Goal: Information Seeking & Learning: Check status

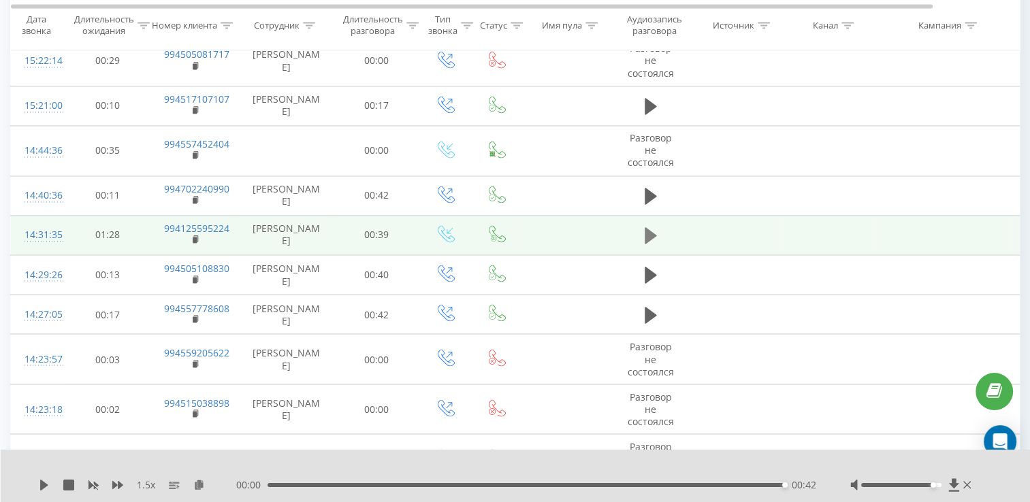
click at [655, 233] on icon at bounding box center [650, 235] width 12 height 19
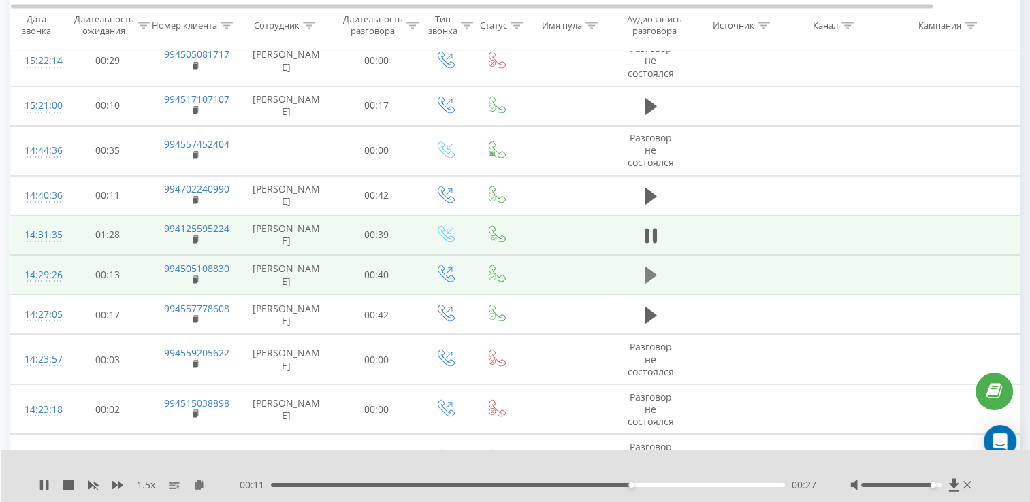
click at [653, 265] on icon at bounding box center [650, 274] width 12 height 19
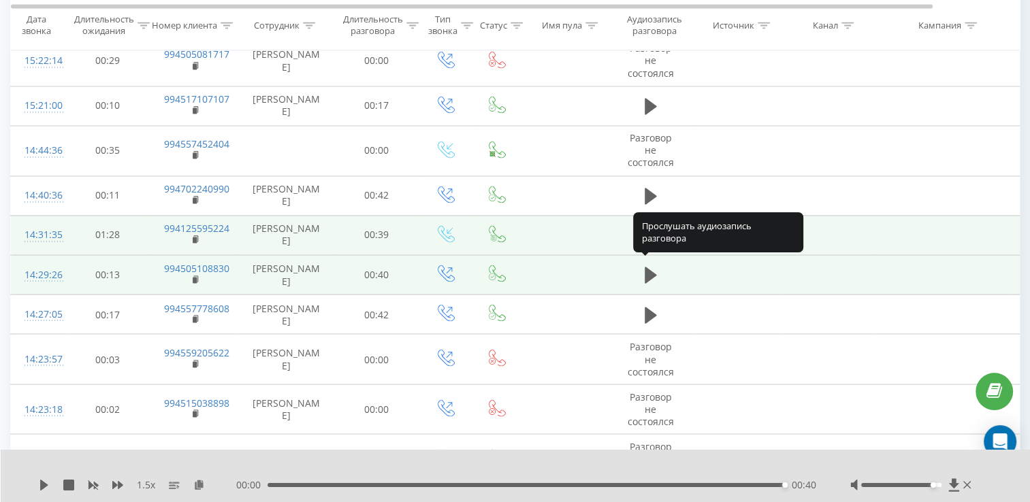
click at [653, 265] on icon at bounding box center [650, 274] width 12 height 19
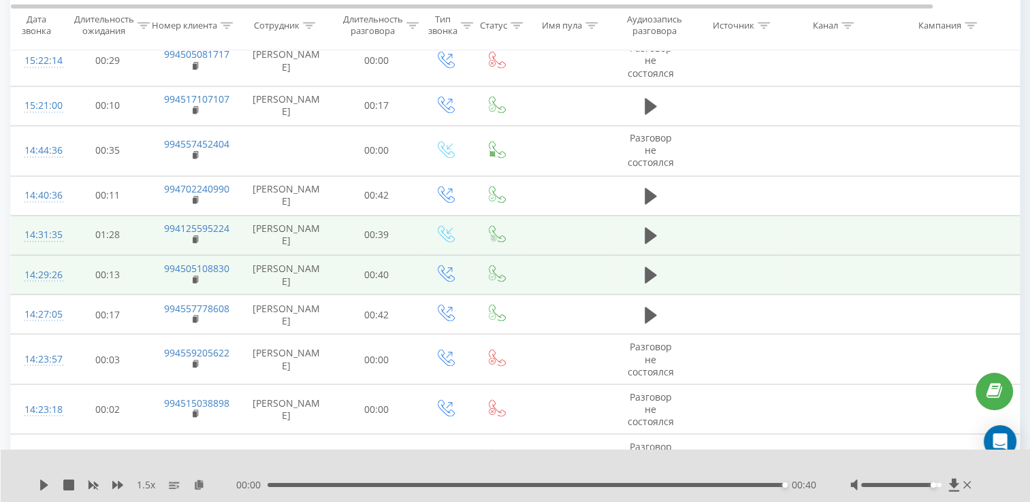
click at [653, 265] on icon at bounding box center [650, 274] width 12 height 19
click at [32, 488] on div "1.5 x 00:00 00:40 00:40" at bounding box center [516, 476] width 1030 height 52
click at [39, 487] on icon at bounding box center [44, 485] width 11 height 11
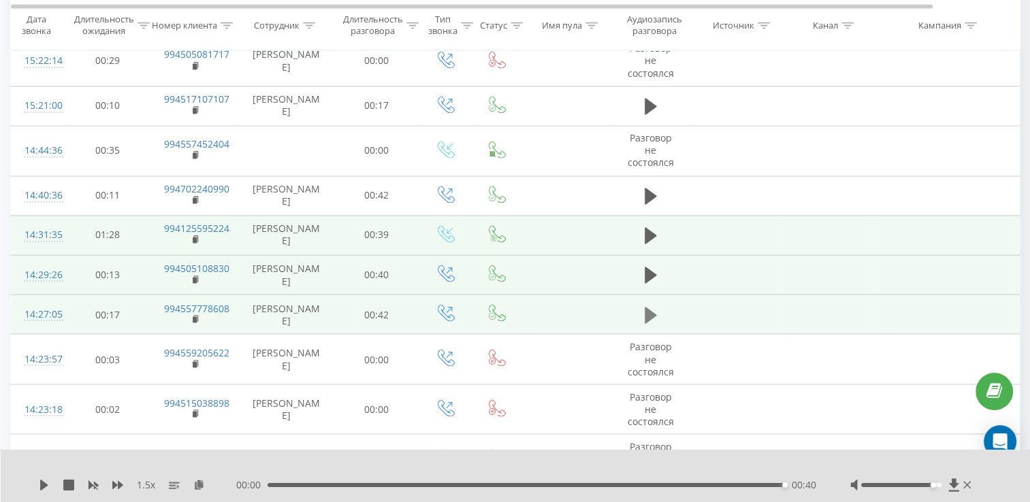
click at [654, 306] on icon at bounding box center [650, 314] width 12 height 16
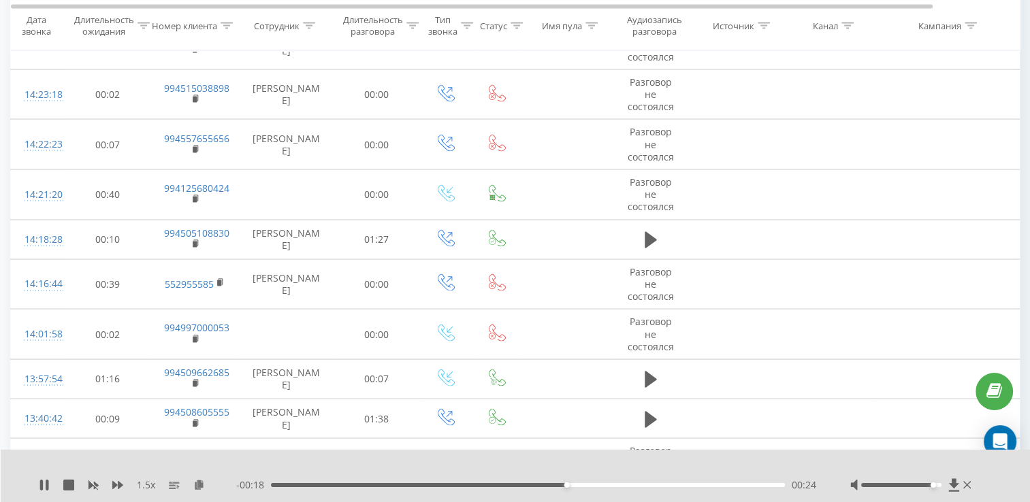
scroll to position [2618, 0]
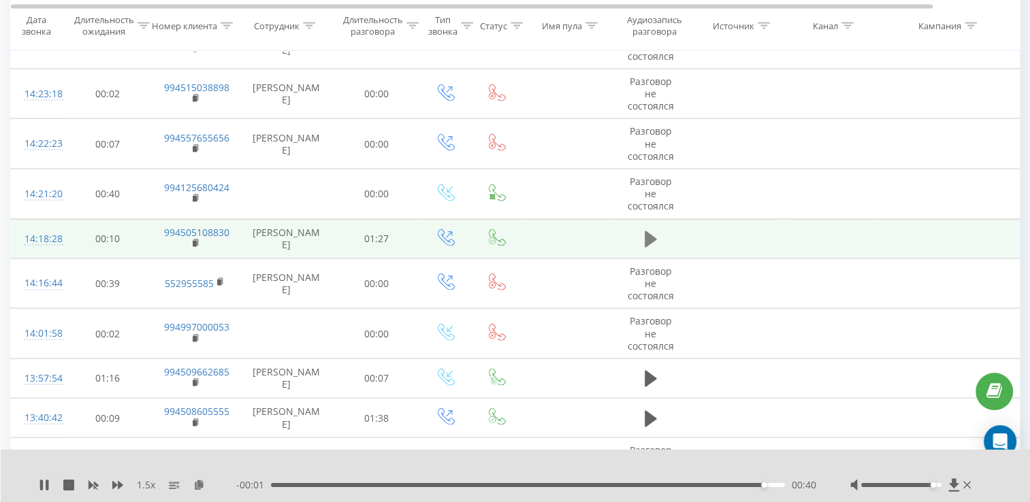
click at [647, 231] on icon at bounding box center [650, 239] width 12 height 16
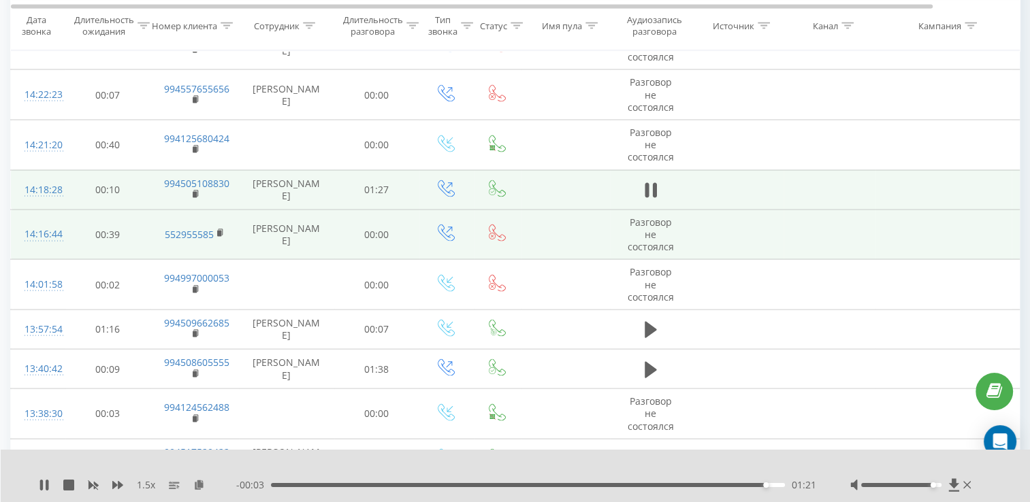
scroll to position [2686, 0]
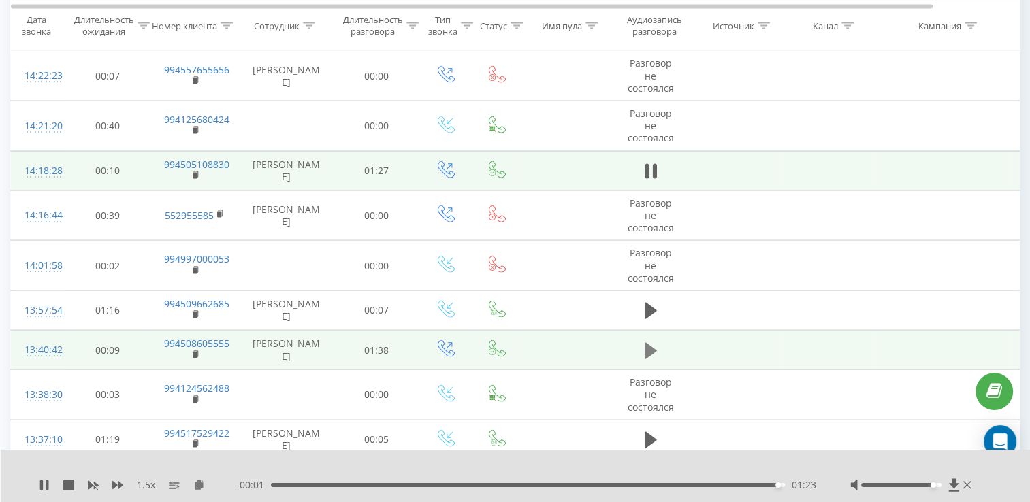
click at [644, 342] on icon at bounding box center [650, 351] width 12 height 19
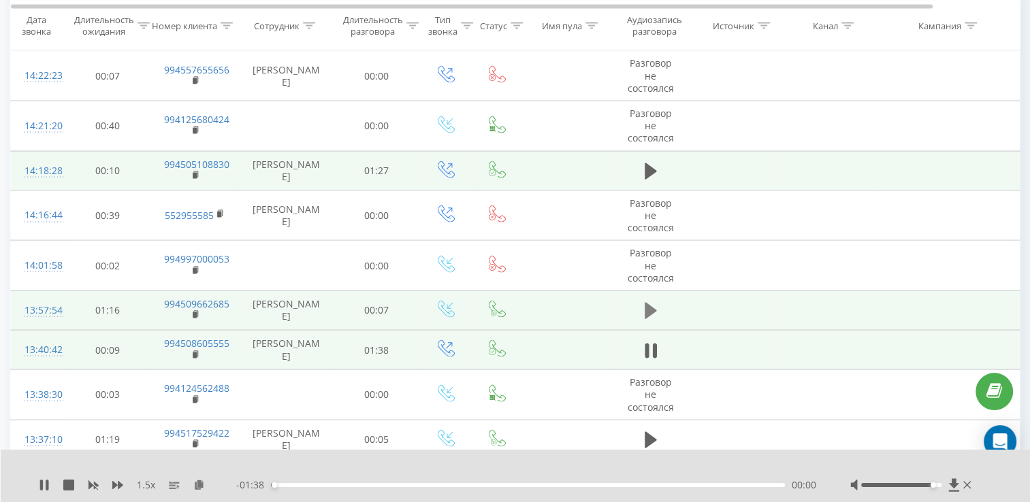
click at [656, 302] on button at bounding box center [650, 311] width 20 height 20
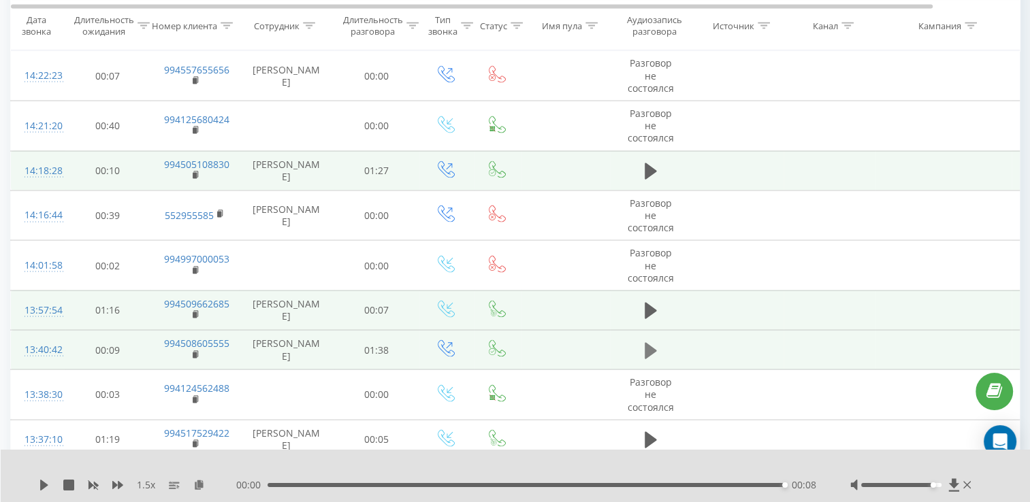
click at [651, 344] on icon at bounding box center [650, 350] width 12 height 16
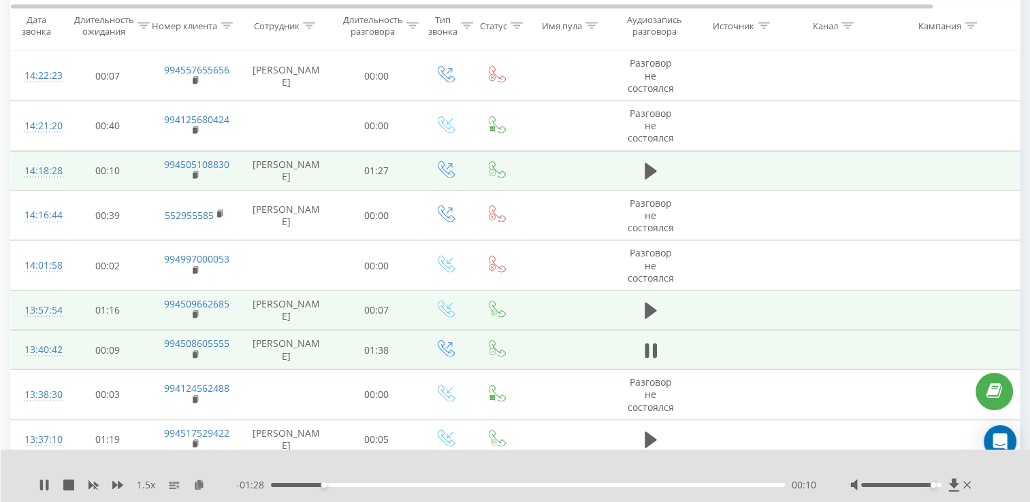
click at [627, 182] on td at bounding box center [651, 170] width 82 height 39
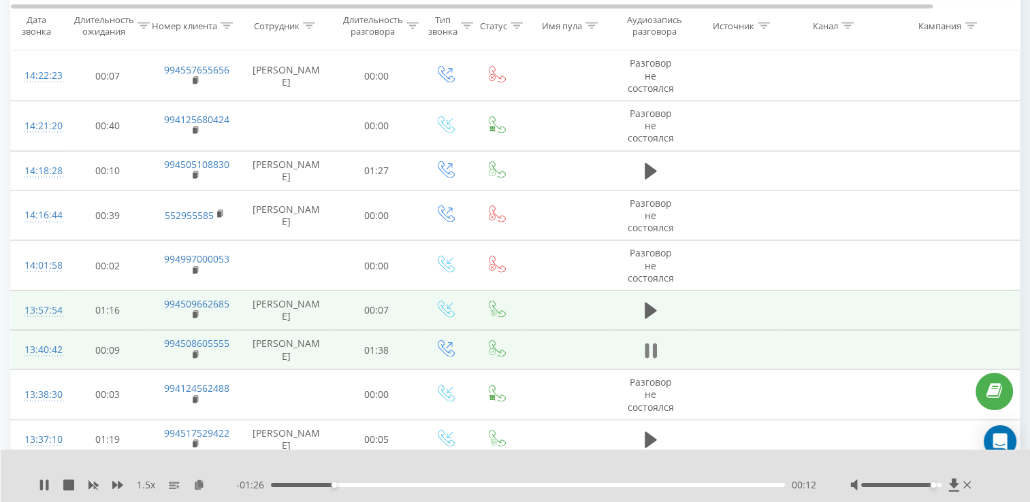
click at [649, 341] on button at bounding box center [650, 351] width 20 height 20
click at [648, 342] on icon at bounding box center [650, 351] width 12 height 19
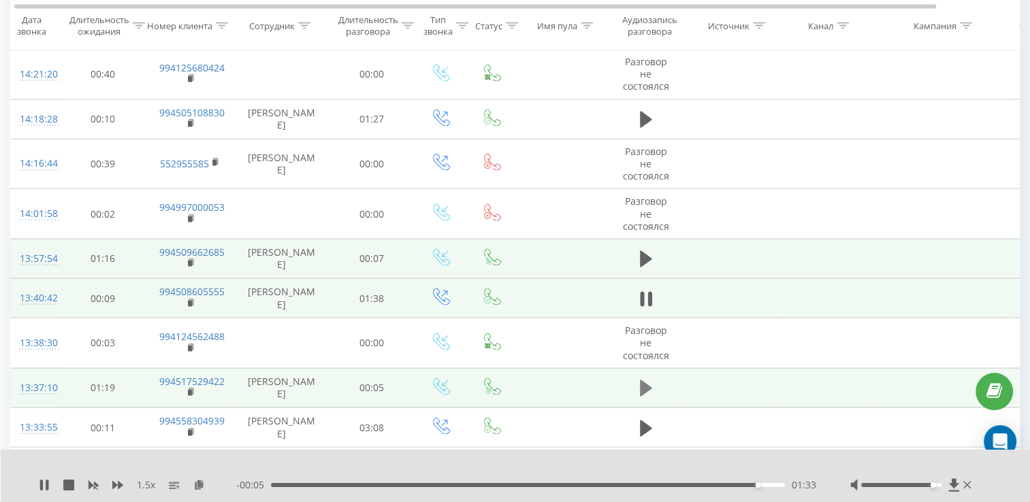
scroll to position [2790, 0]
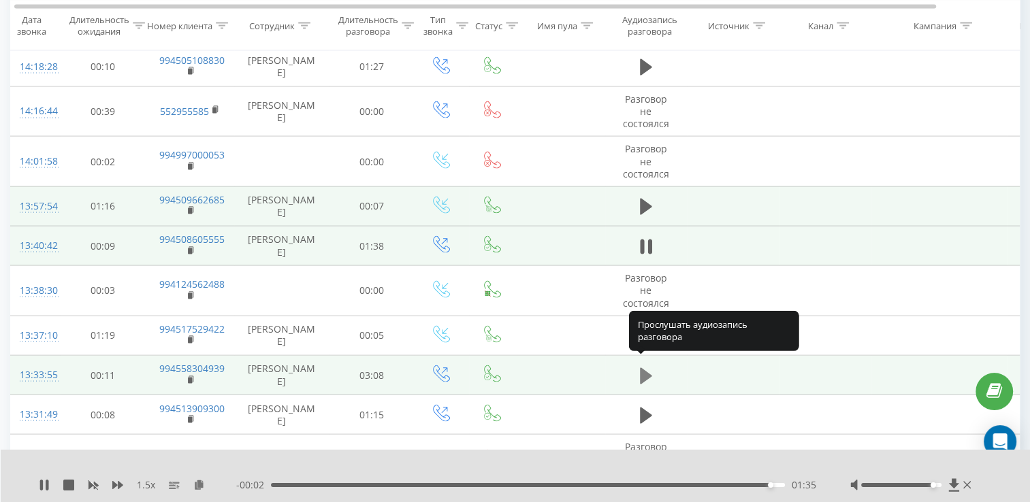
click at [645, 370] on icon at bounding box center [646, 375] width 12 height 16
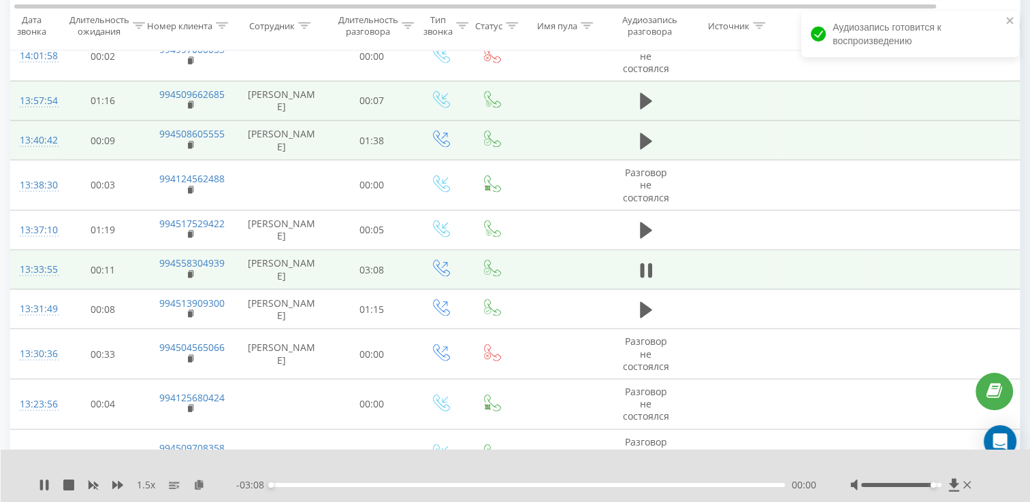
scroll to position [2899, 0]
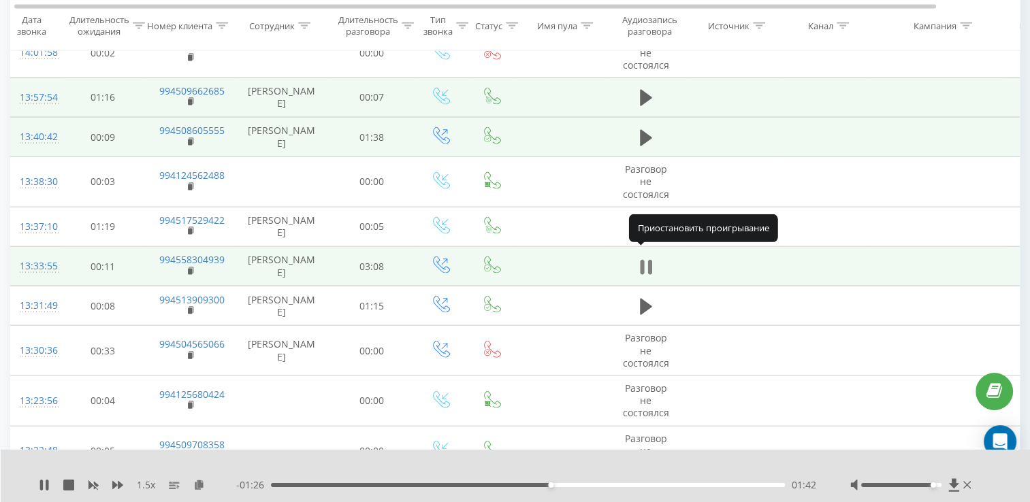
click at [648, 260] on icon at bounding box center [649, 267] width 4 height 15
click at [648, 258] on icon at bounding box center [646, 267] width 12 height 19
click at [648, 260] on icon at bounding box center [649, 267] width 4 height 15
click at [648, 258] on icon at bounding box center [646, 267] width 12 height 19
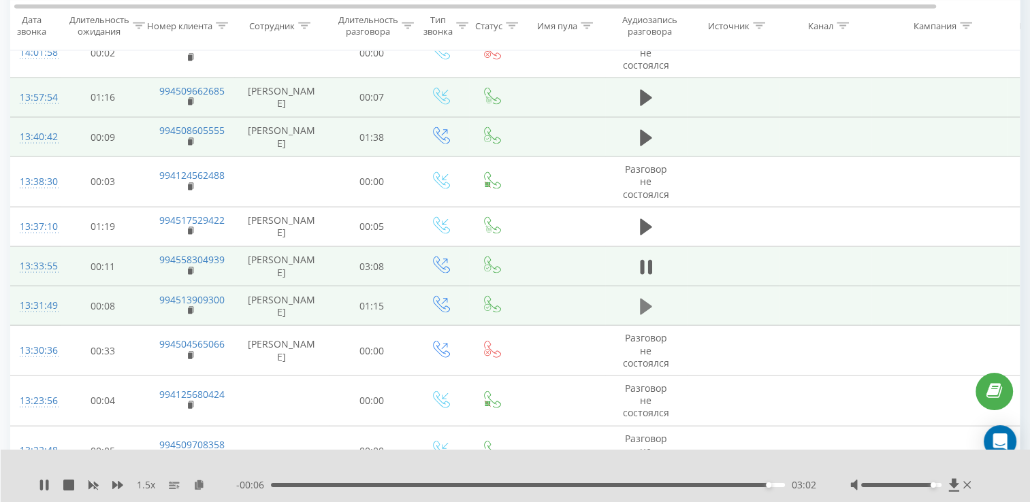
click at [648, 300] on icon at bounding box center [646, 307] width 12 height 16
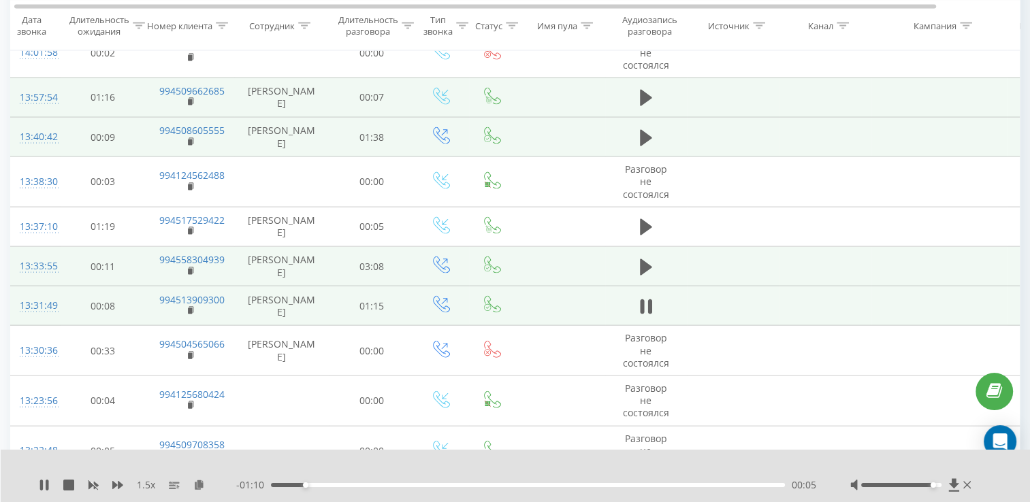
click at [648, 300] on icon at bounding box center [649, 306] width 4 height 15
click at [49, 486] on icon at bounding box center [44, 485] width 11 height 11
click at [48, 486] on icon at bounding box center [47, 485] width 3 height 11
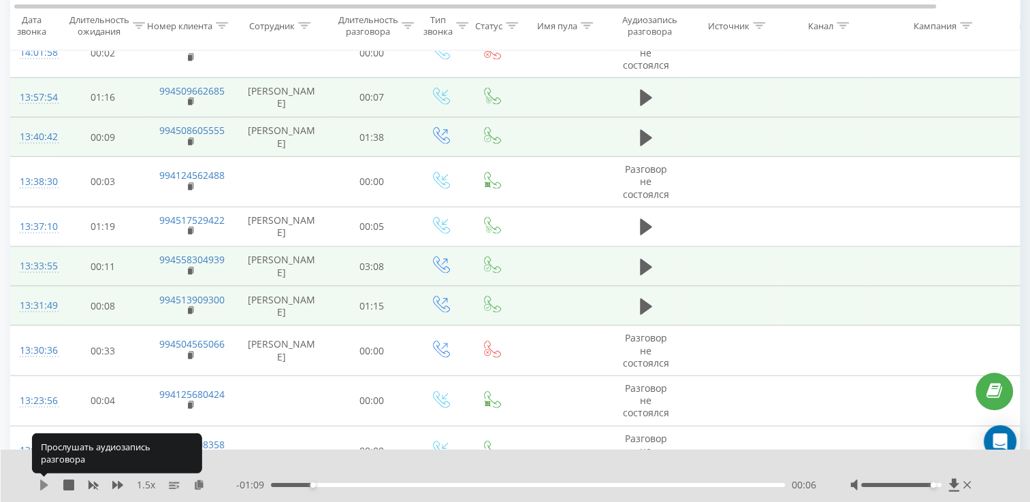
click at [42, 482] on icon at bounding box center [44, 485] width 8 height 11
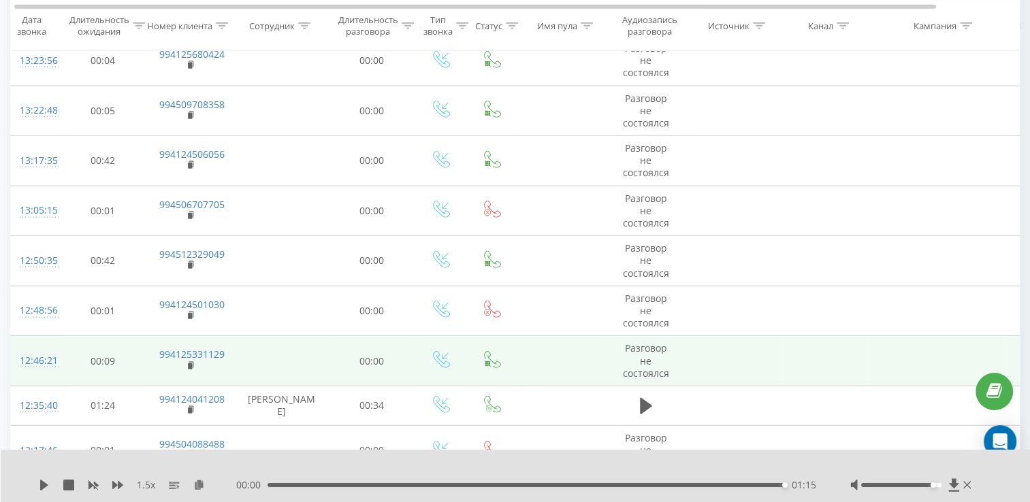
scroll to position [3307, 0]
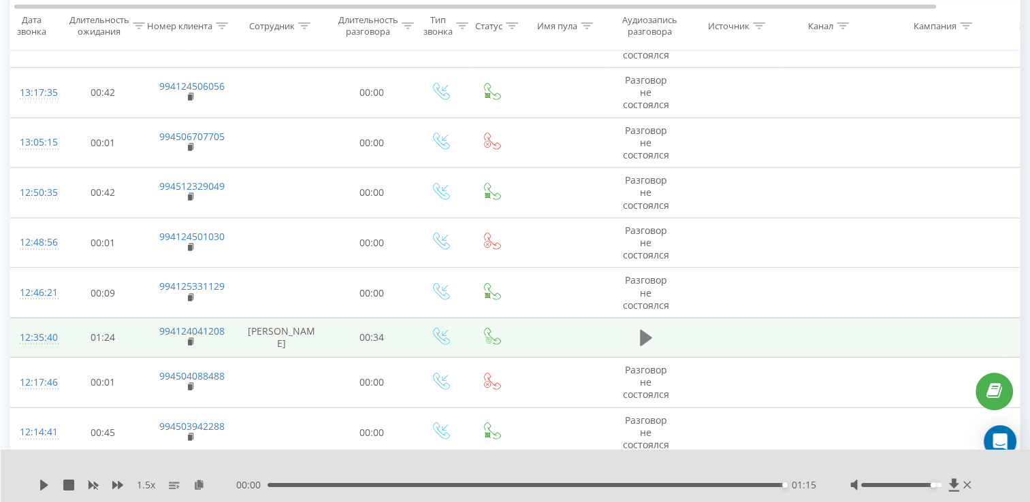
click at [637, 328] on button at bounding box center [646, 338] width 20 height 20
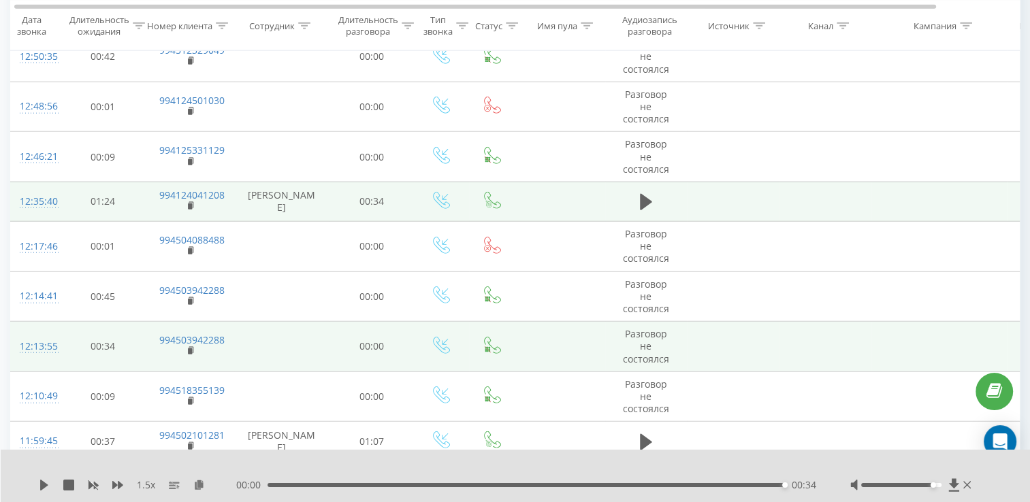
scroll to position [3512, 0]
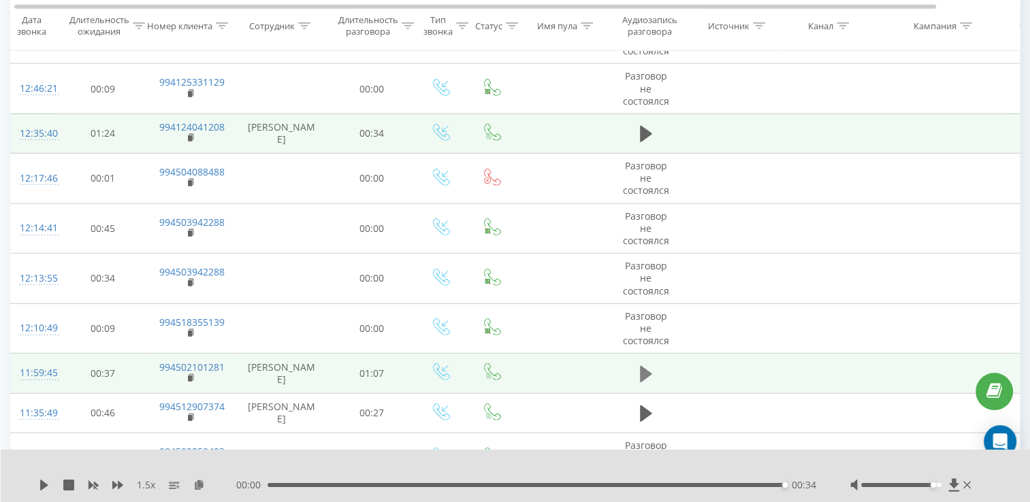
click at [648, 365] on icon at bounding box center [646, 374] width 12 height 19
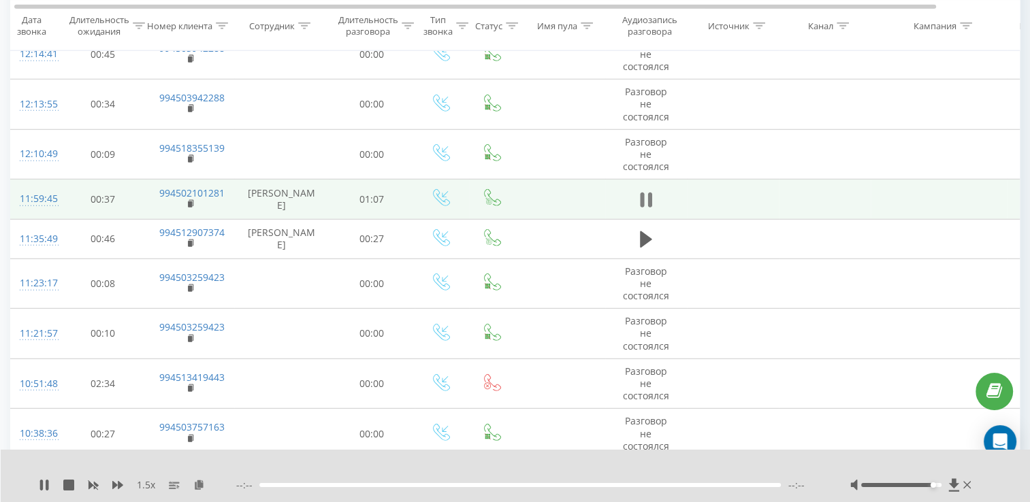
scroll to position [3716, 0]
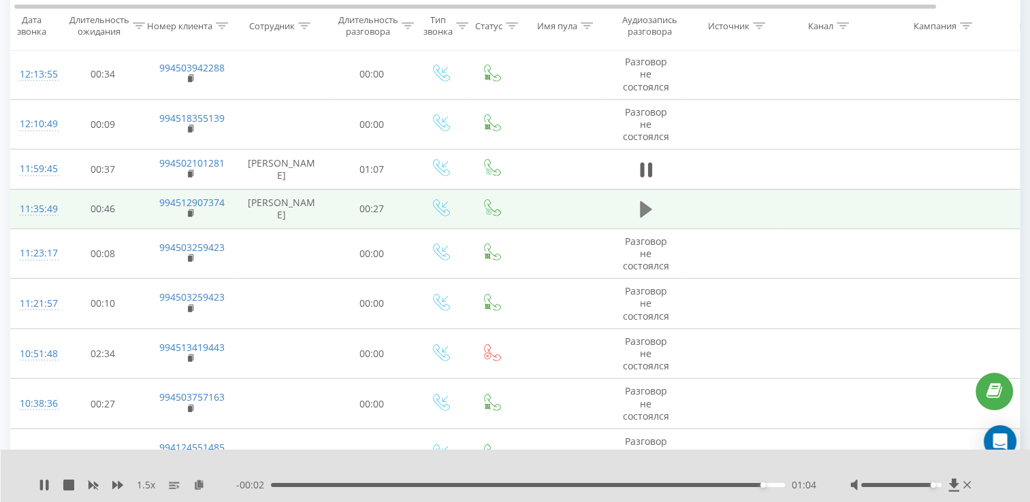
click at [644, 201] on icon at bounding box center [646, 209] width 12 height 16
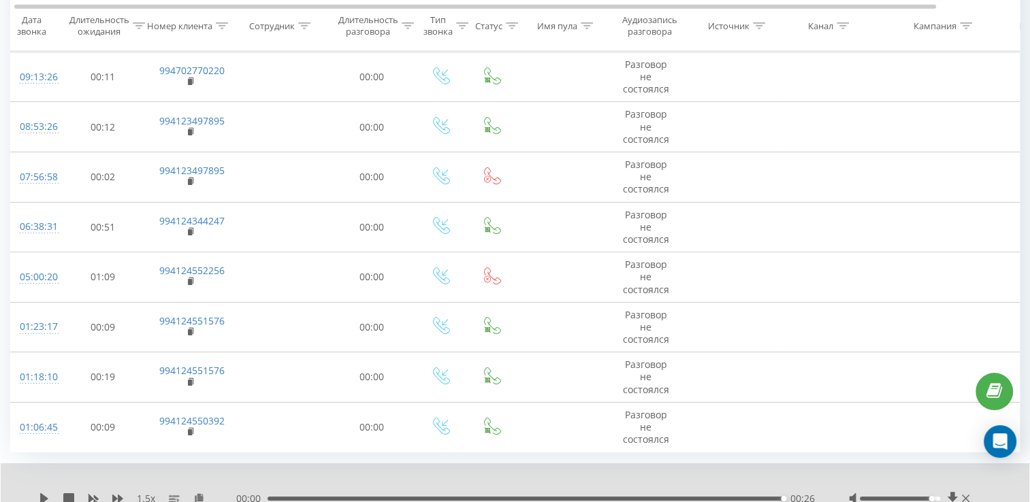
scroll to position [4484, 0]
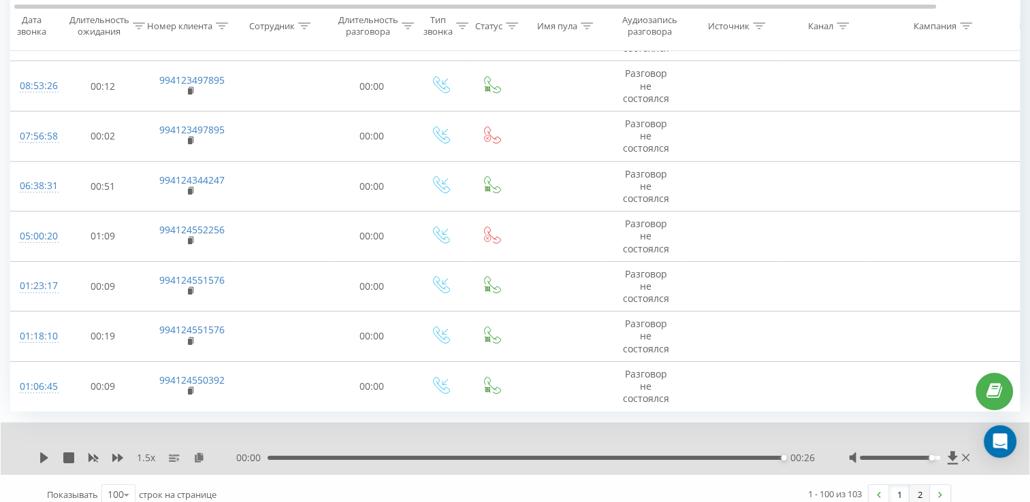
click at [926, 485] on link "2" at bounding box center [919, 494] width 20 height 19
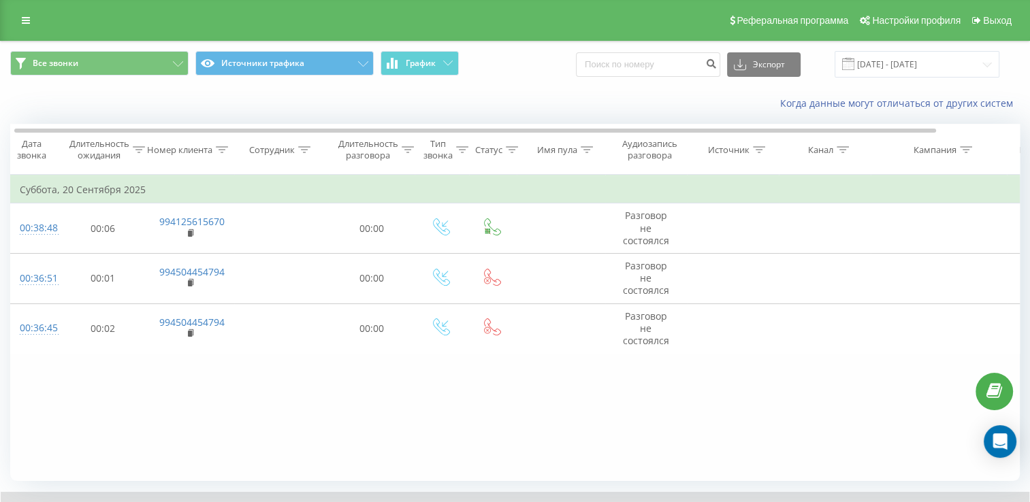
drag, startPoint x: 924, startPoint y: 42, endPoint x: 920, endPoint y: 49, distance: 7.9
click at [922, 48] on div "Все звонки Источники трафика График Экспорт .csv .xls .xlsx [DATE] - [DATE]" at bounding box center [515, 65] width 1028 height 46
drag, startPoint x: 919, startPoint y: 53, endPoint x: 919, endPoint y: 67, distance: 14.3
click at [919, 67] on input "[DATE] - [DATE]" at bounding box center [916, 64] width 165 height 27
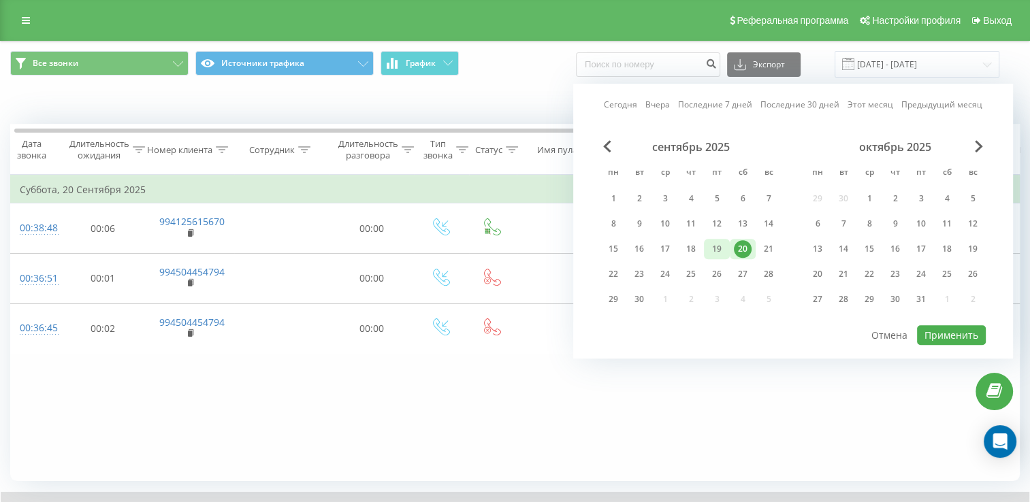
click at [723, 240] on div "19" at bounding box center [717, 249] width 18 height 18
click at [975, 325] on button "Применить" at bounding box center [951, 335] width 69 height 20
type input "[DATE] - [DATE]"
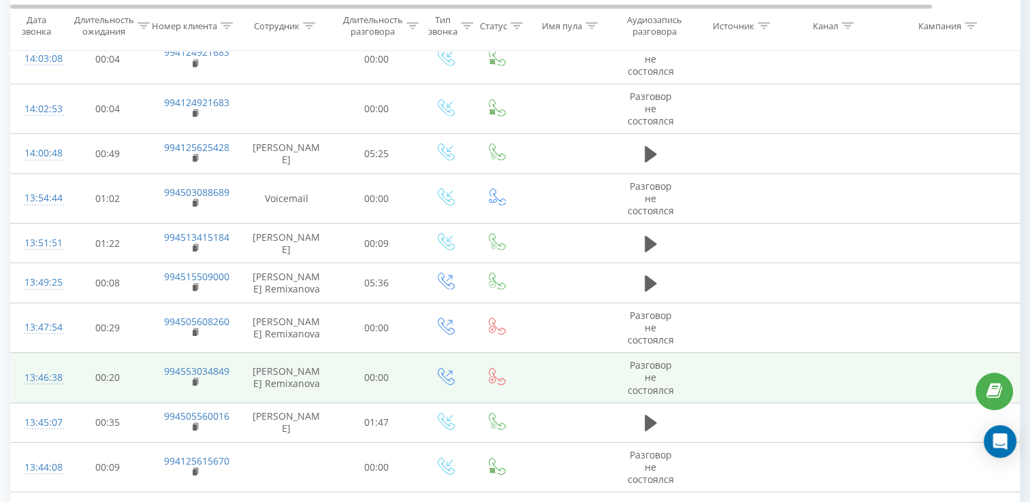
scroll to position [4243, 0]
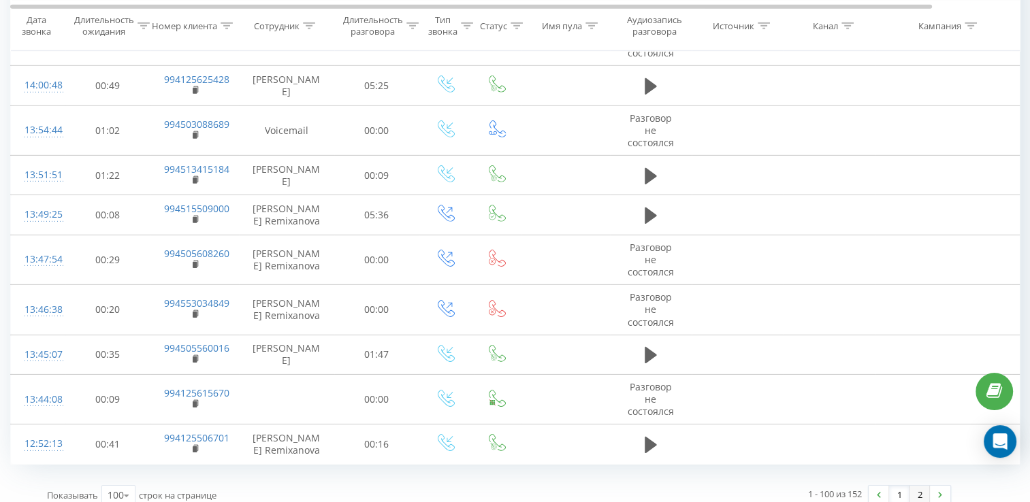
click at [925, 486] on link "2" at bounding box center [919, 495] width 20 height 19
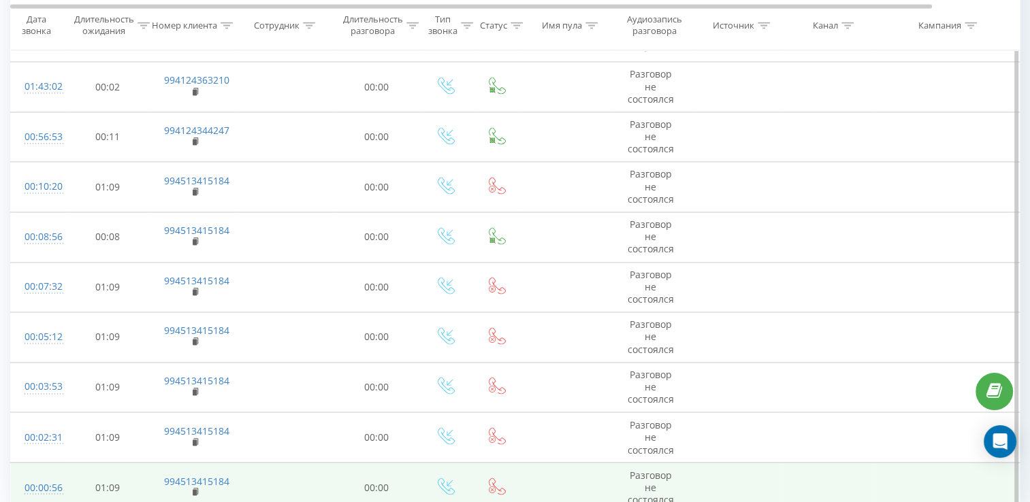
scroll to position [2202, 0]
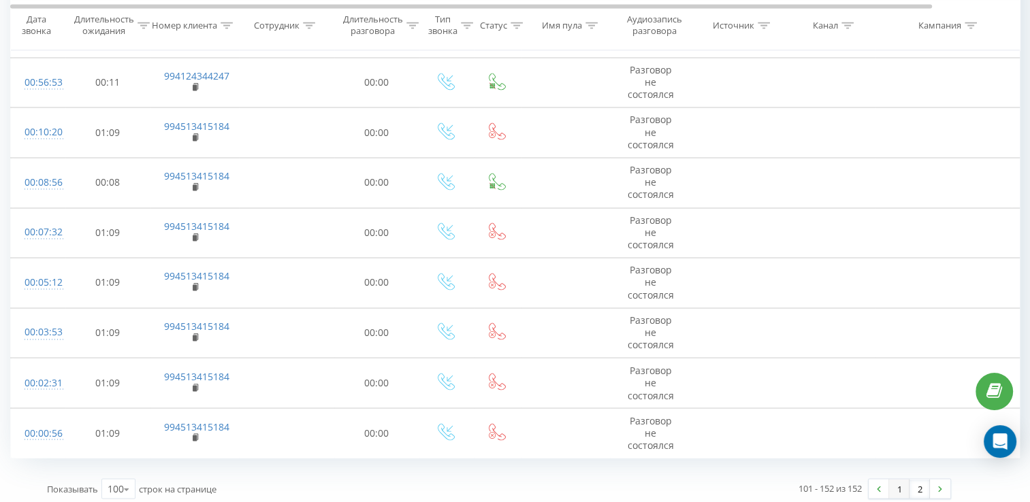
click at [895, 481] on link "1" at bounding box center [899, 488] width 20 height 19
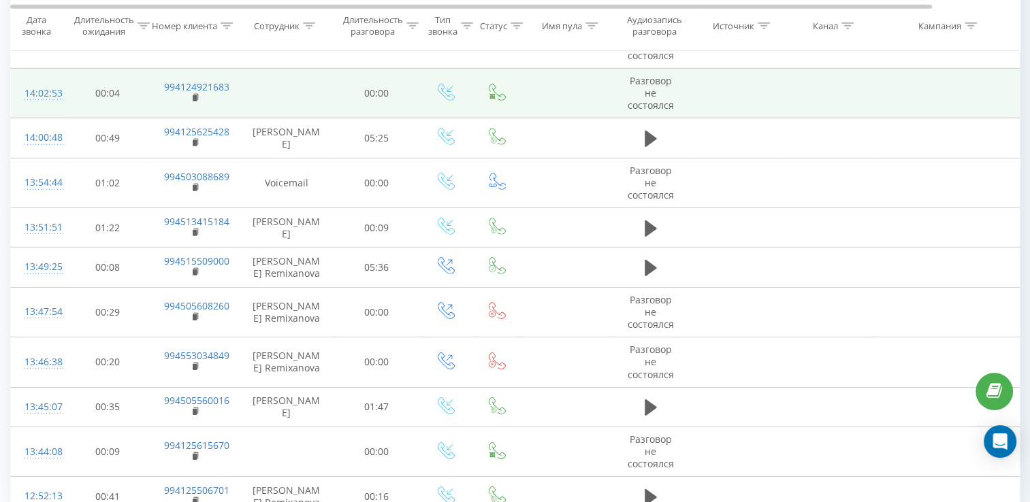
scroll to position [4243, 0]
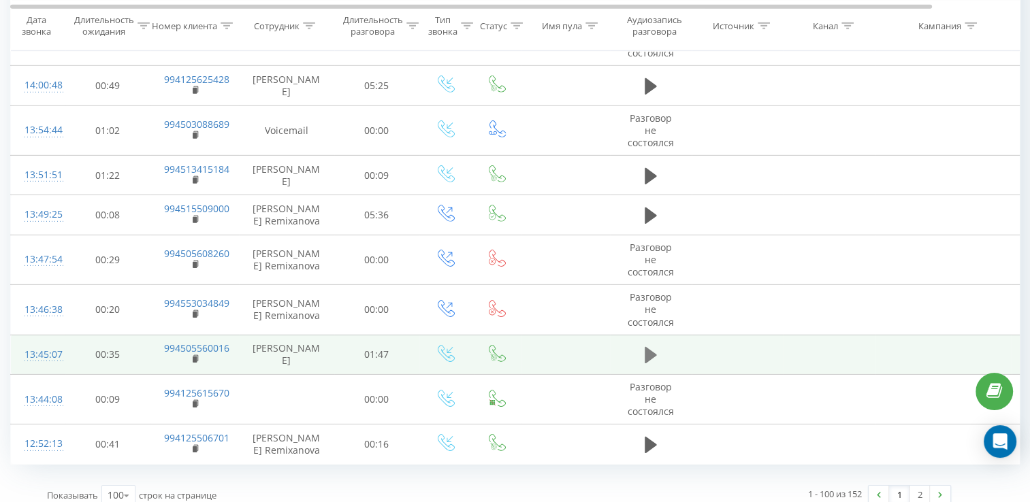
click at [649, 347] on icon at bounding box center [650, 355] width 12 height 16
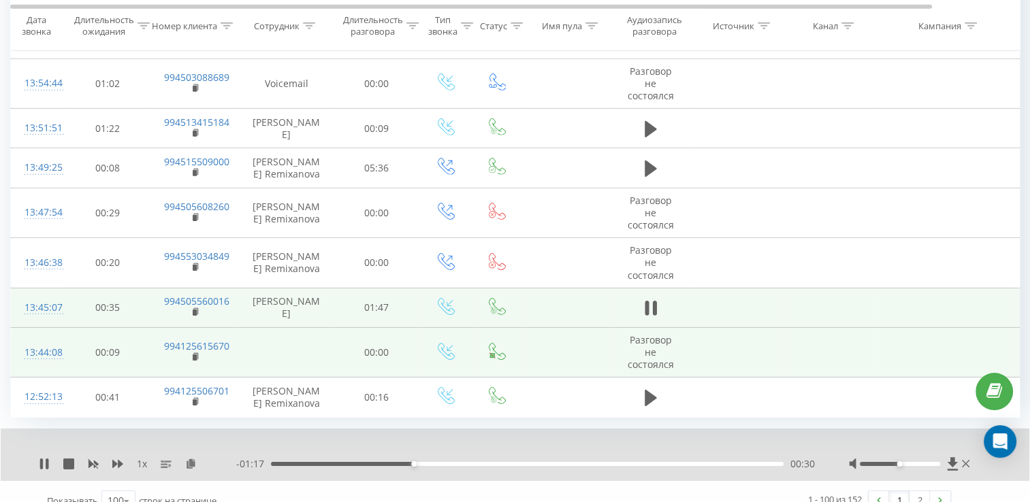
scroll to position [4296, 0]
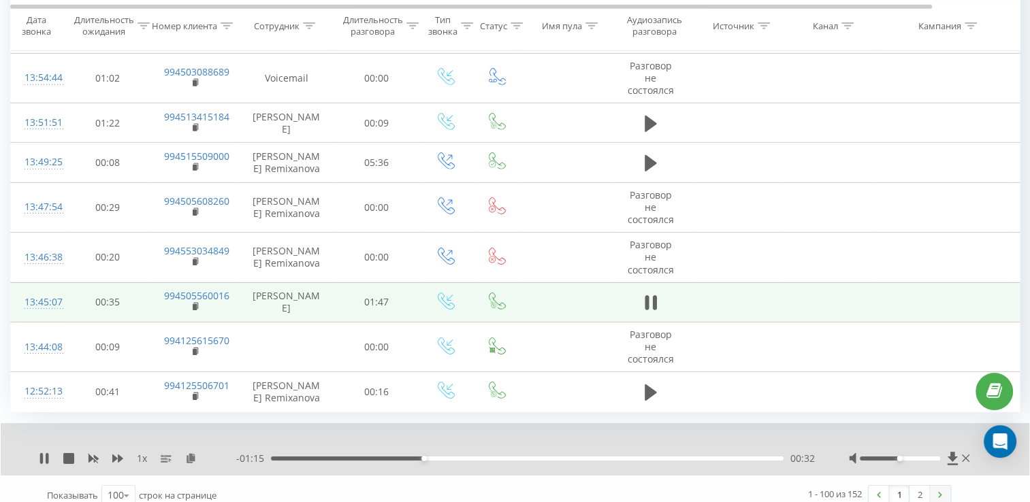
click at [931, 486] on link at bounding box center [940, 495] width 20 height 19
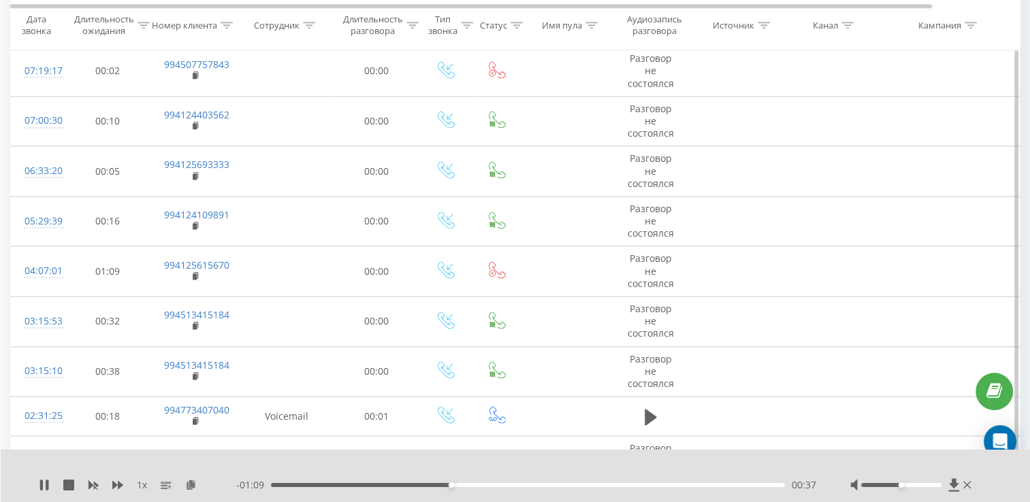
scroll to position [1505, 0]
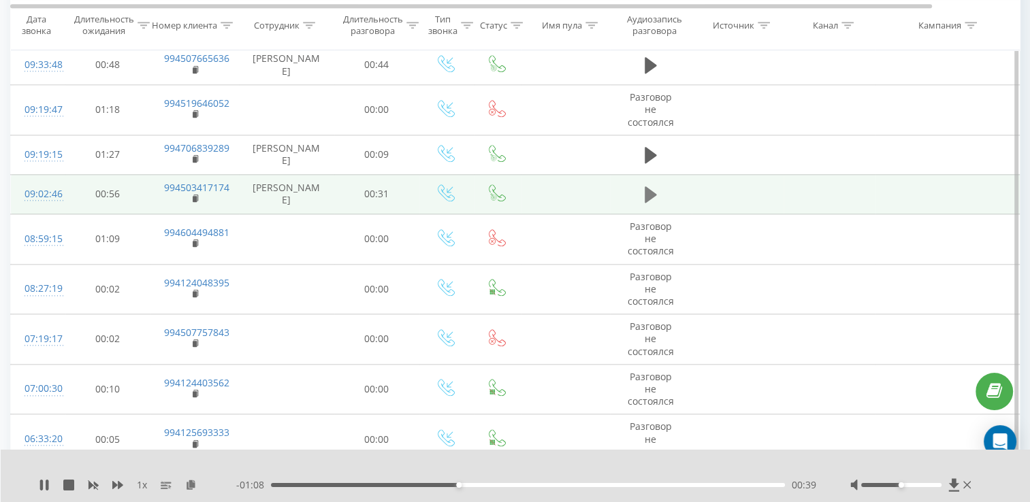
click at [647, 200] on button at bounding box center [650, 194] width 20 height 20
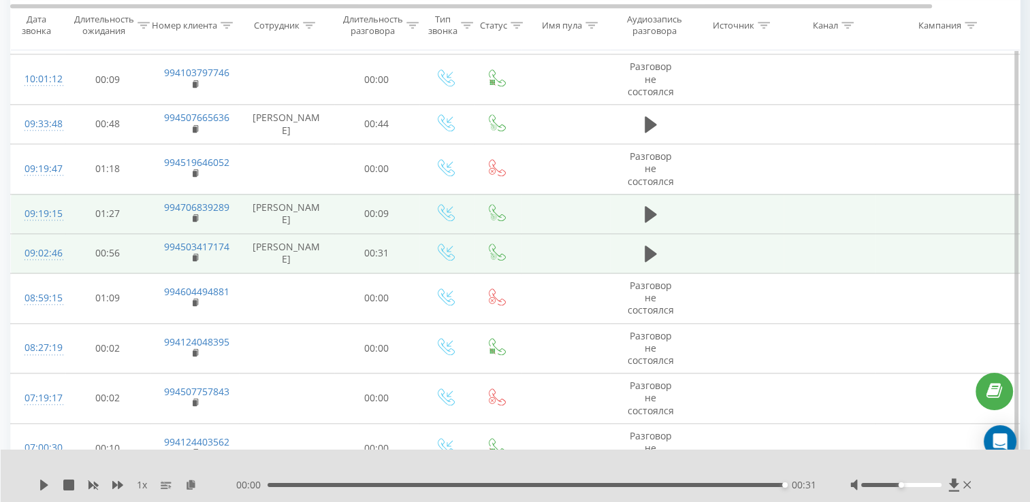
scroll to position [1369, 0]
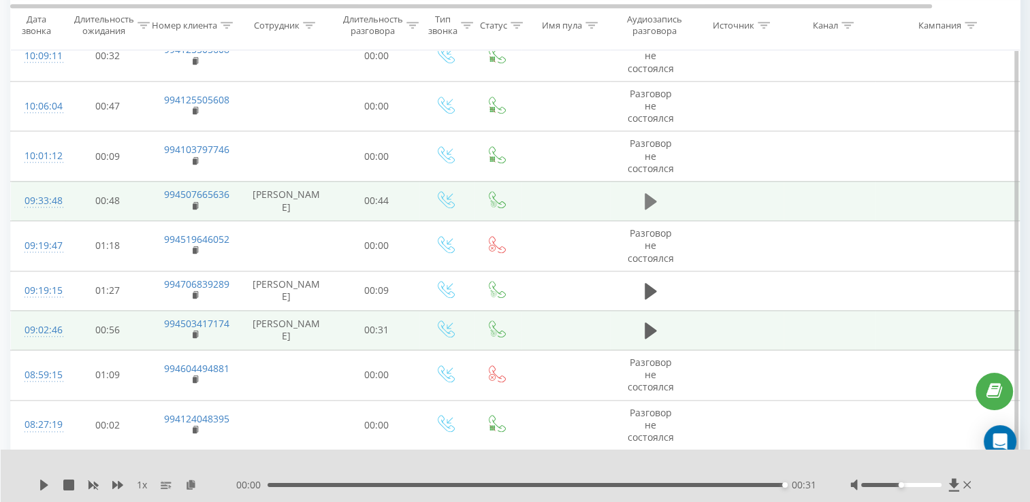
click at [648, 198] on icon at bounding box center [650, 201] width 12 height 16
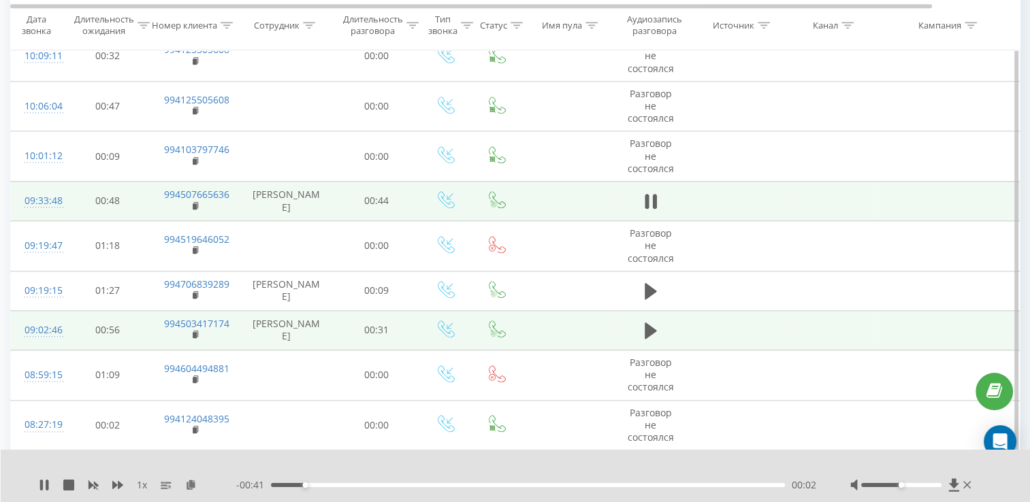
click at [648, 198] on icon at bounding box center [646, 201] width 4 height 15
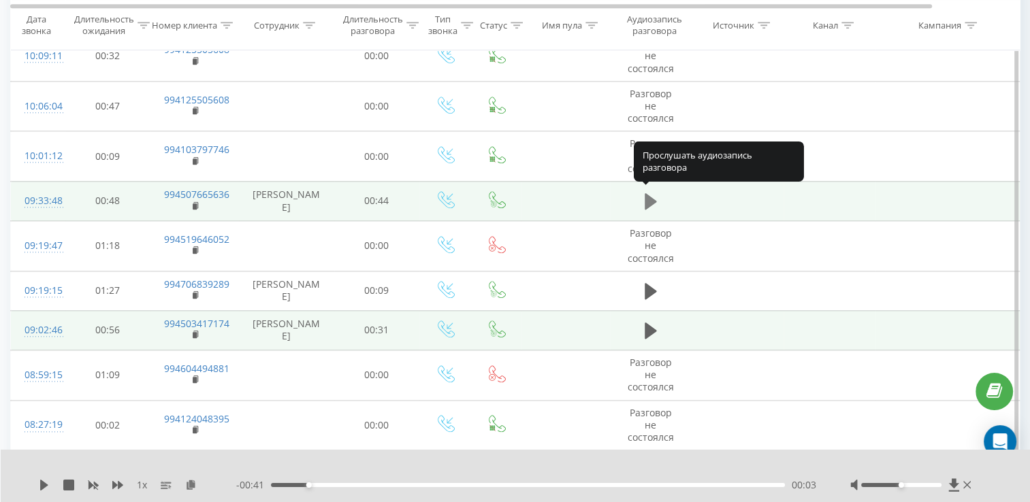
click at [650, 196] on icon at bounding box center [650, 201] width 12 height 16
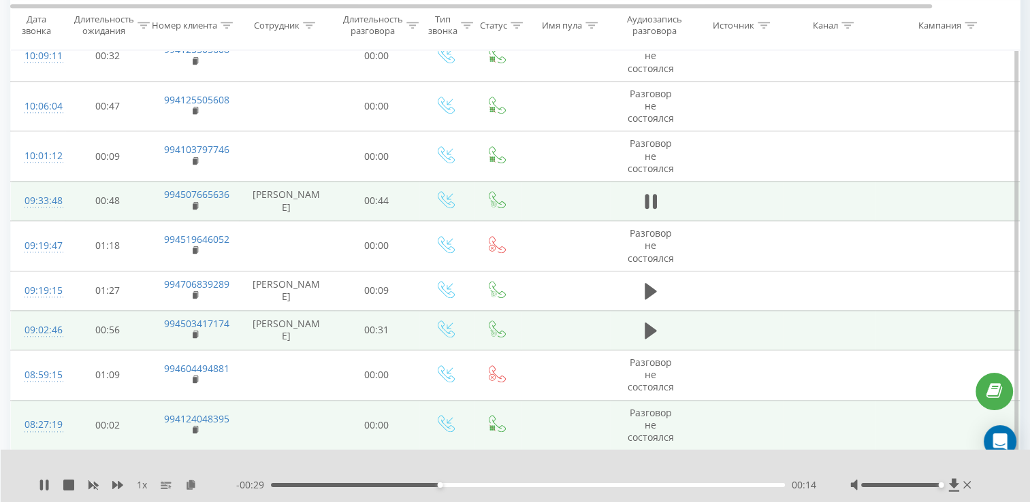
drag, startPoint x: 915, startPoint y: 485, endPoint x: 155, endPoint y: 435, distance: 761.8
click at [935, 483] on div at bounding box center [901, 485] width 80 height 4
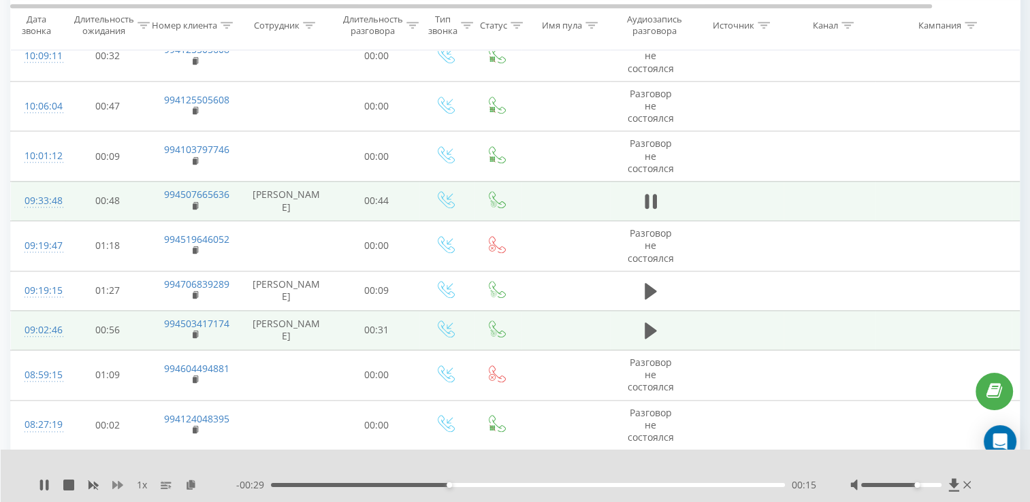
click at [114, 487] on icon at bounding box center [117, 485] width 11 height 8
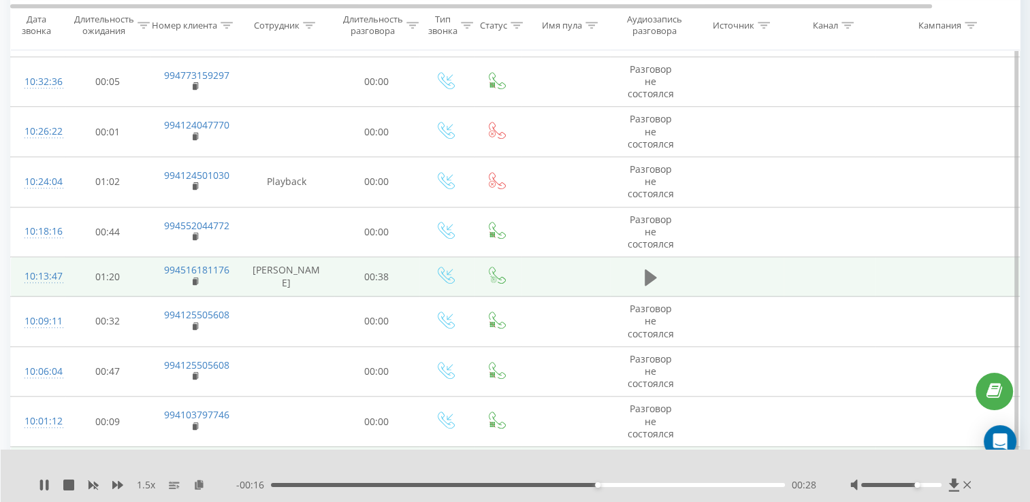
scroll to position [1097, 0]
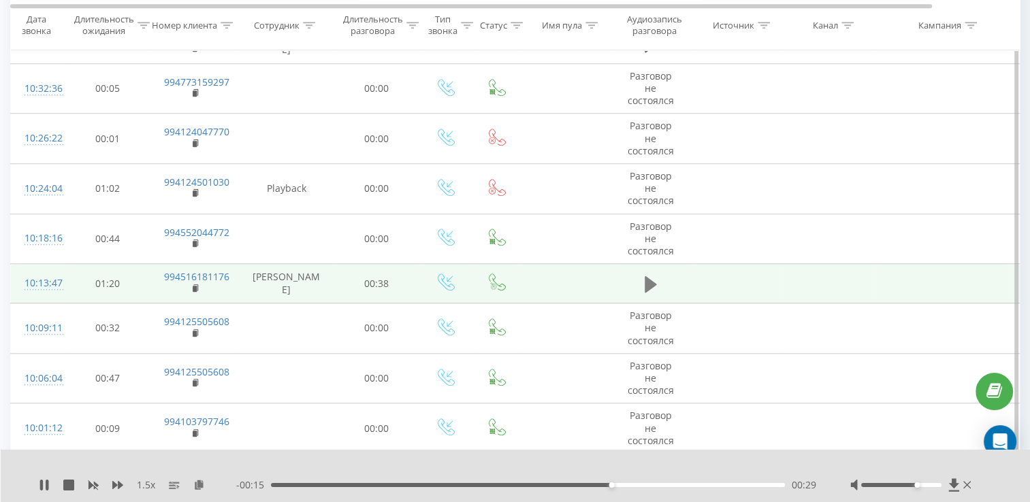
click at [659, 274] on button at bounding box center [650, 284] width 20 height 20
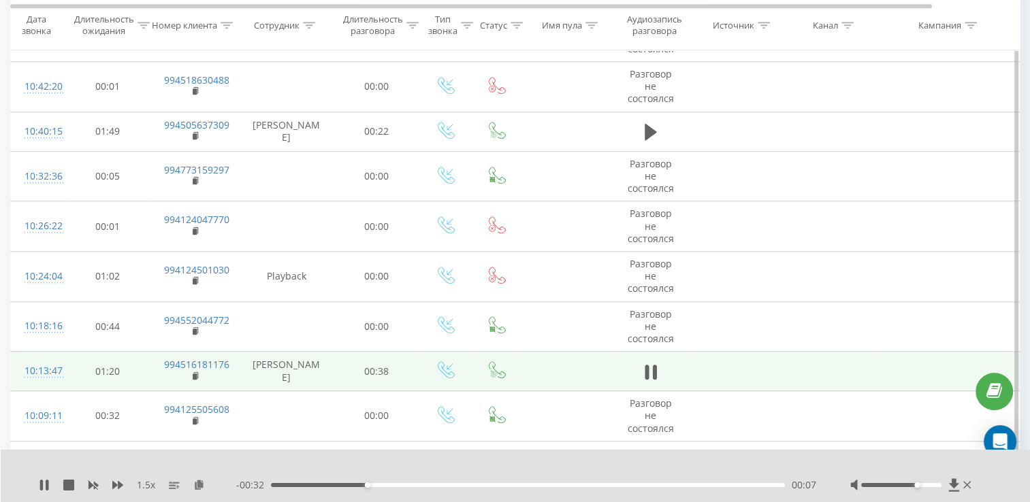
scroll to position [893, 0]
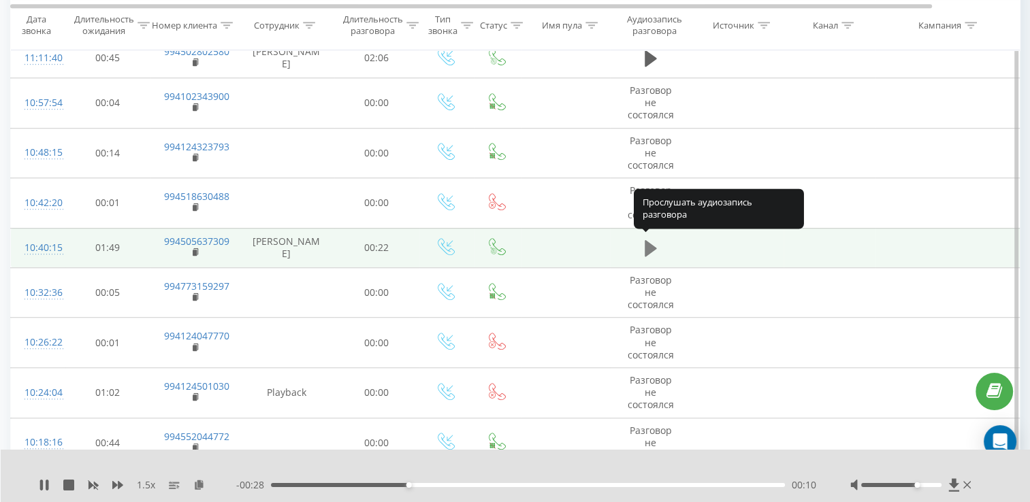
click at [646, 255] on button at bounding box center [650, 248] width 20 height 20
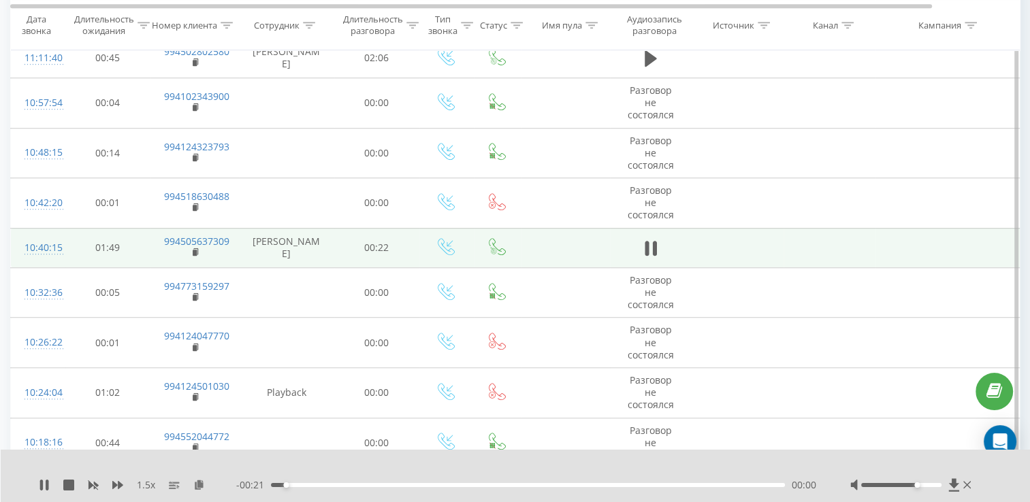
scroll to position [757, 0]
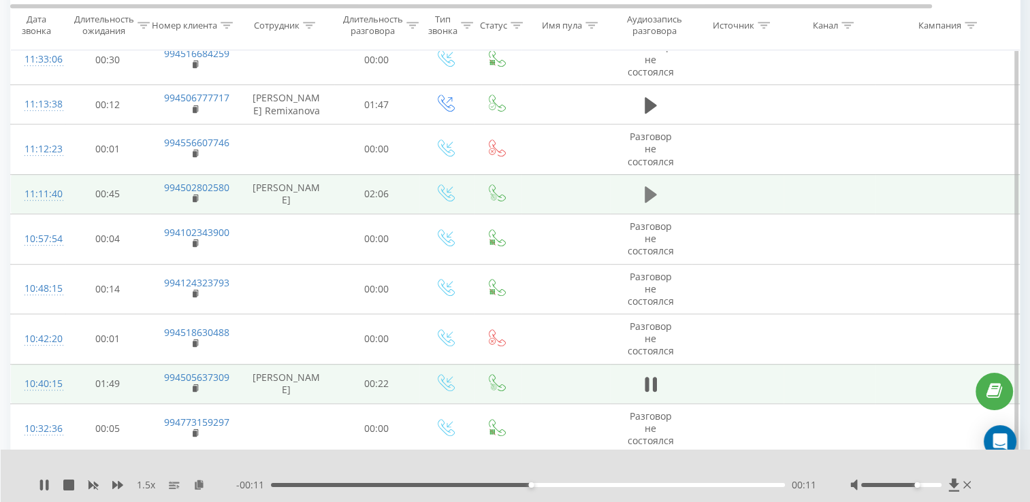
click at [651, 194] on icon at bounding box center [650, 194] width 12 height 16
drag, startPoint x: 911, startPoint y: 487, endPoint x: 960, endPoint y: 486, distance: 48.3
click at [960, 486] on div at bounding box center [912, 485] width 124 height 14
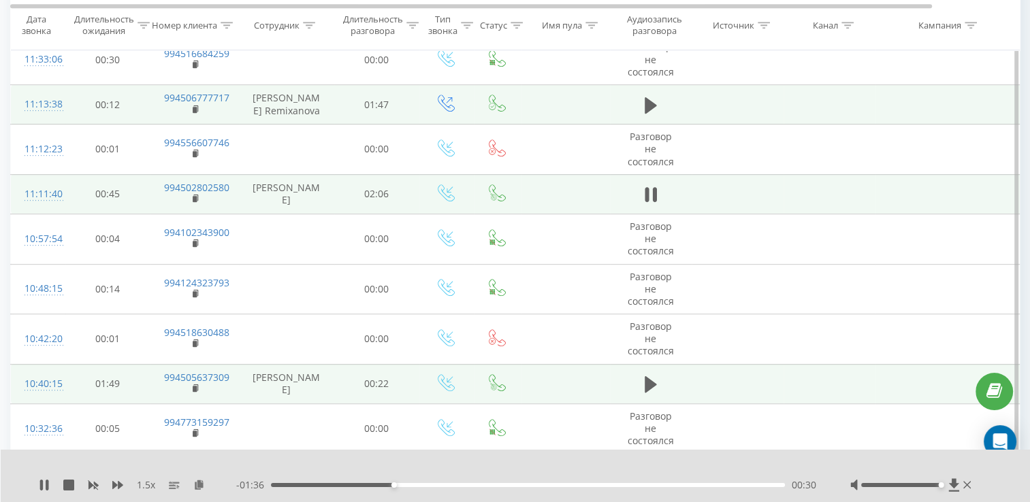
click at [646, 87] on td at bounding box center [651, 104] width 82 height 39
click at [651, 102] on icon at bounding box center [650, 105] width 12 height 16
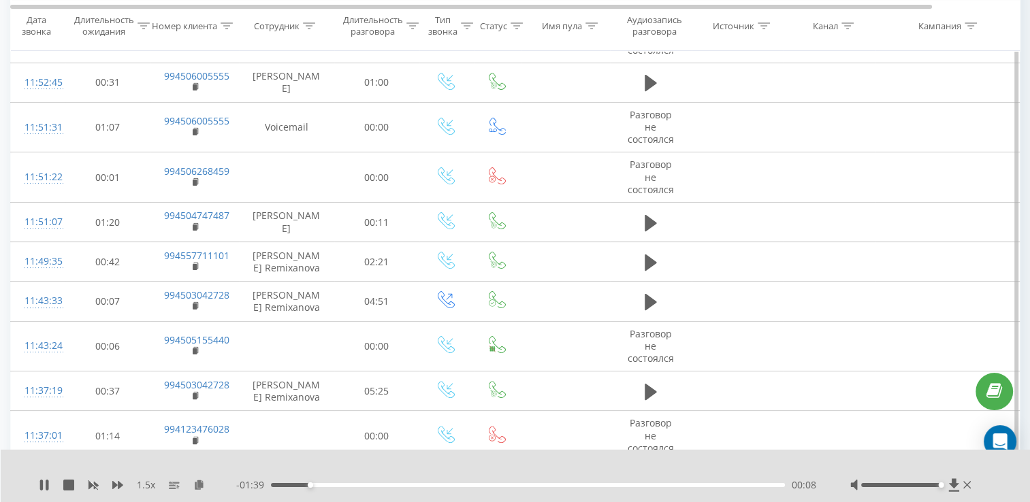
scroll to position [76, 0]
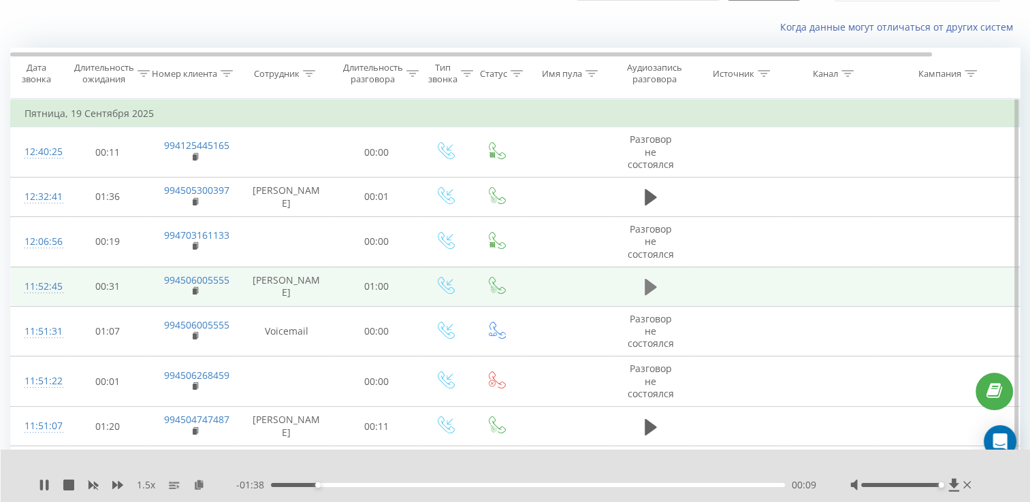
click at [649, 292] on icon at bounding box center [650, 287] width 12 height 19
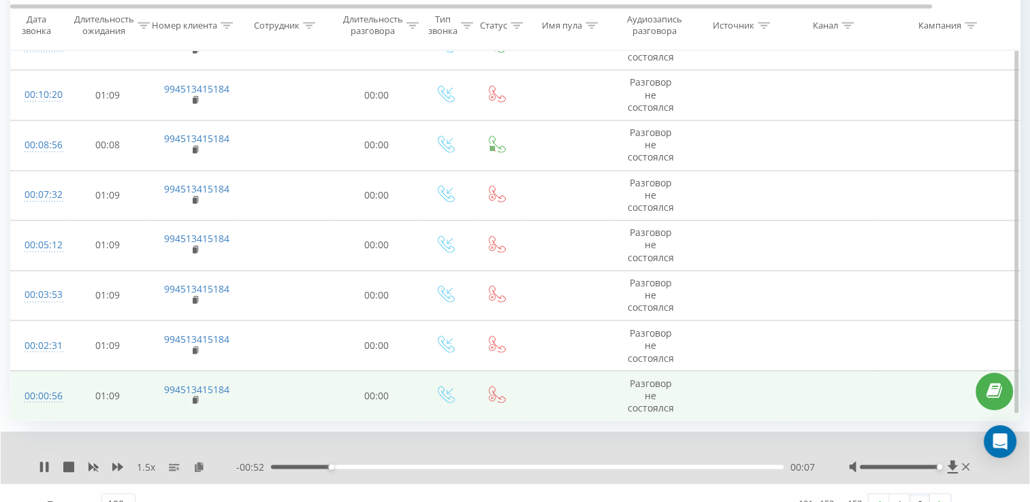
scroll to position [2254, 0]
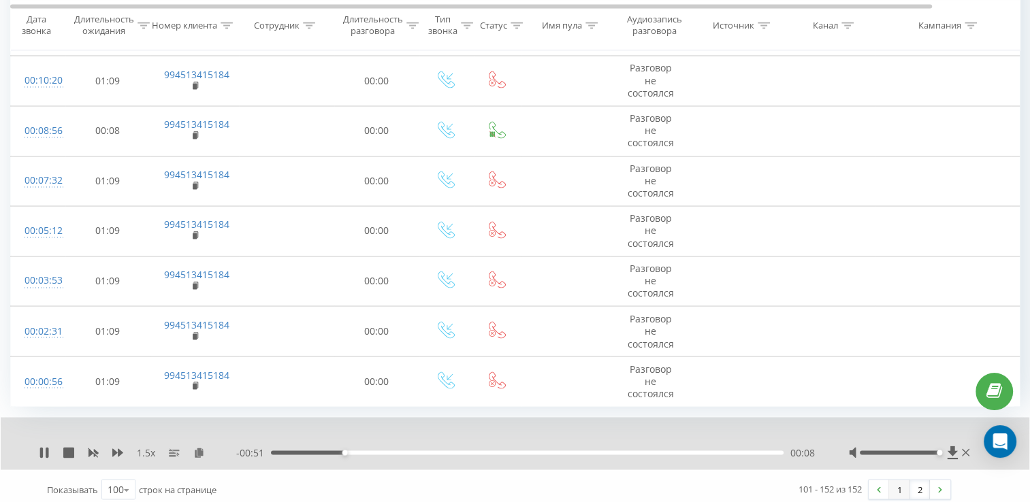
click at [902, 483] on link "1" at bounding box center [899, 489] width 20 height 19
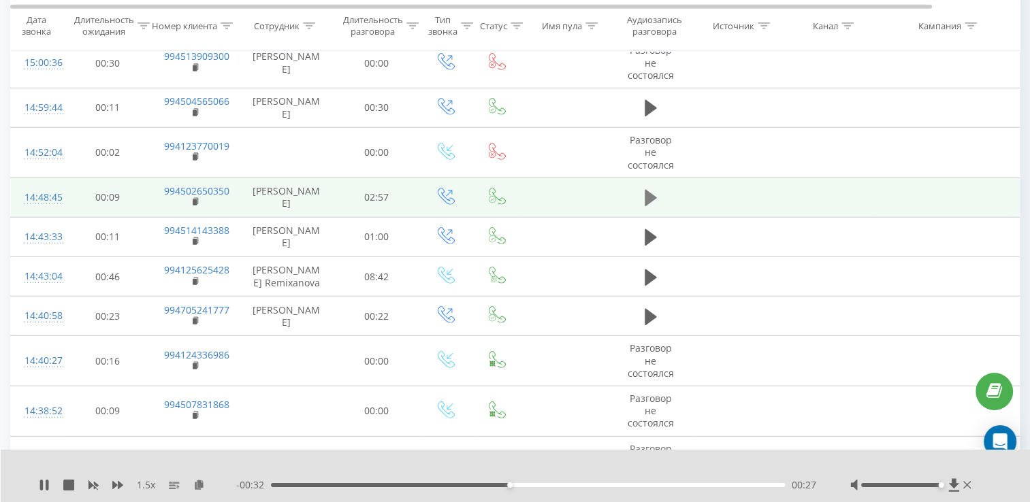
scroll to position [3615, 0]
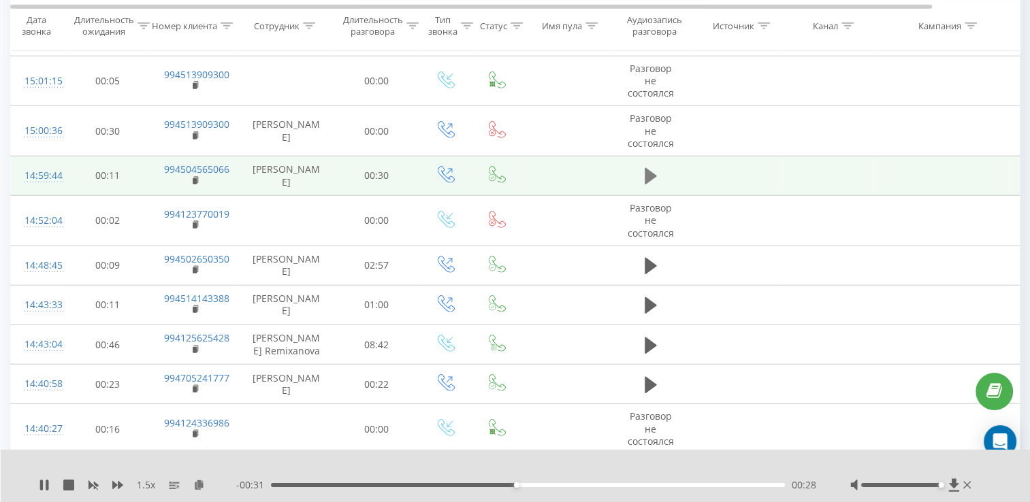
click at [651, 176] on button at bounding box center [650, 176] width 20 height 20
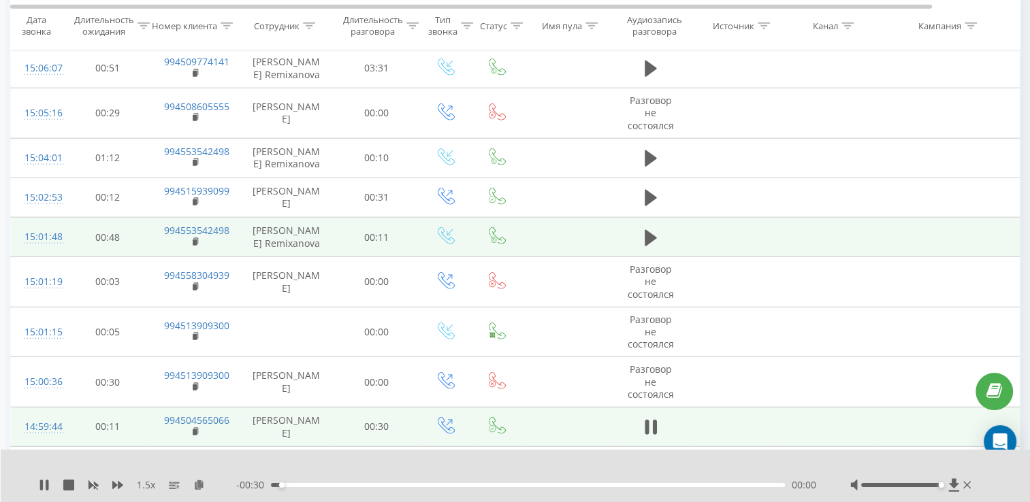
scroll to position [3343, 0]
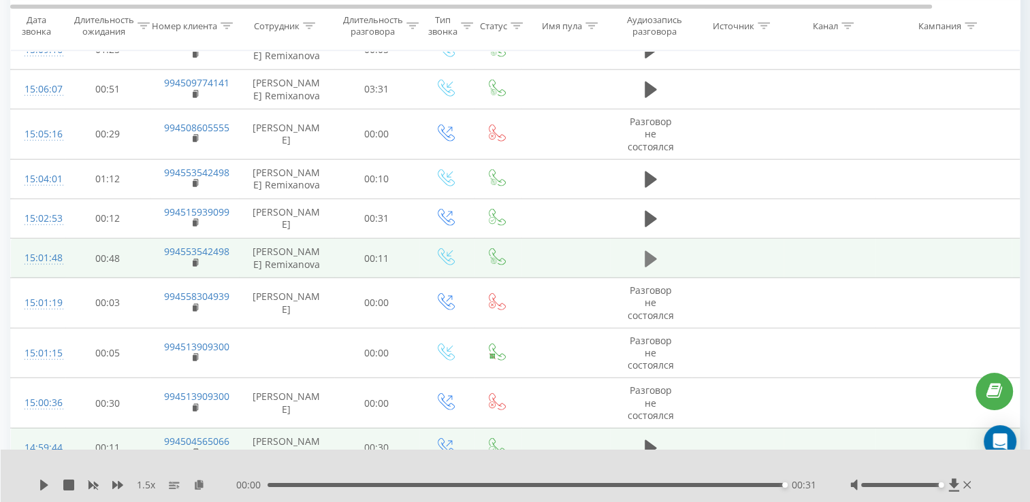
click at [653, 250] on icon at bounding box center [650, 259] width 12 height 19
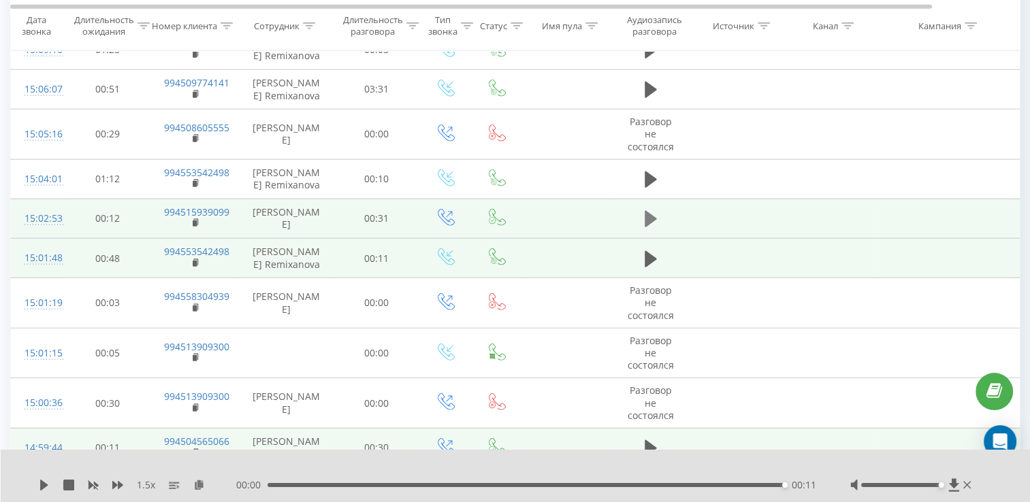
click at [649, 211] on icon at bounding box center [650, 219] width 12 height 16
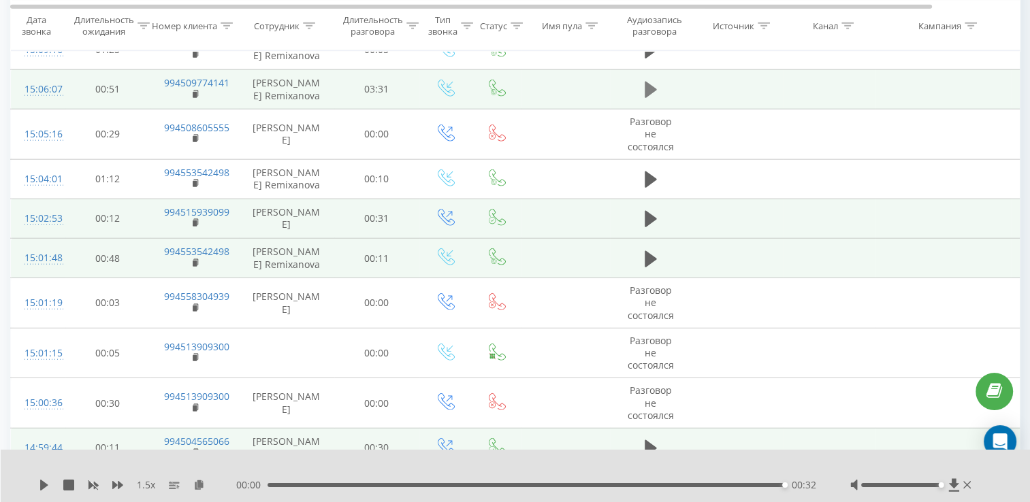
click at [643, 82] on button at bounding box center [650, 90] width 20 height 20
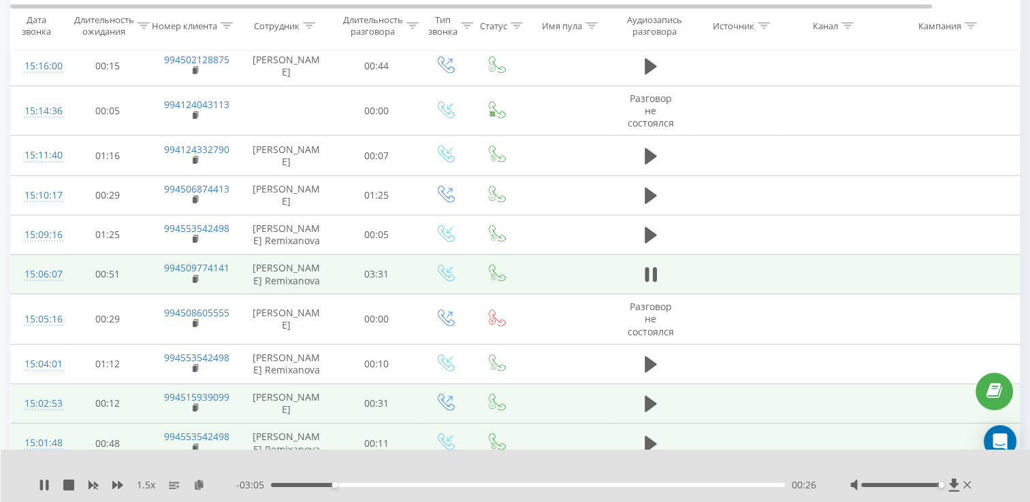
scroll to position [3139, 0]
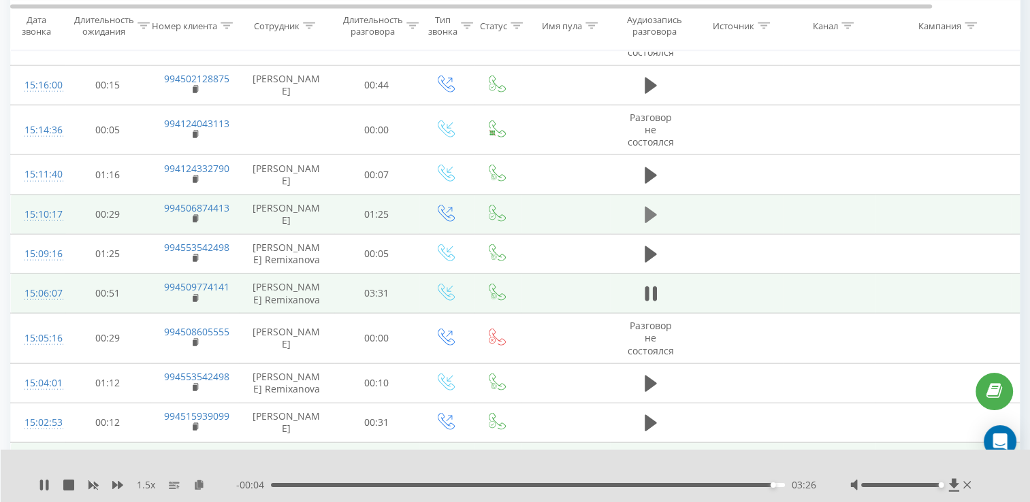
click at [645, 207] on icon at bounding box center [650, 215] width 12 height 16
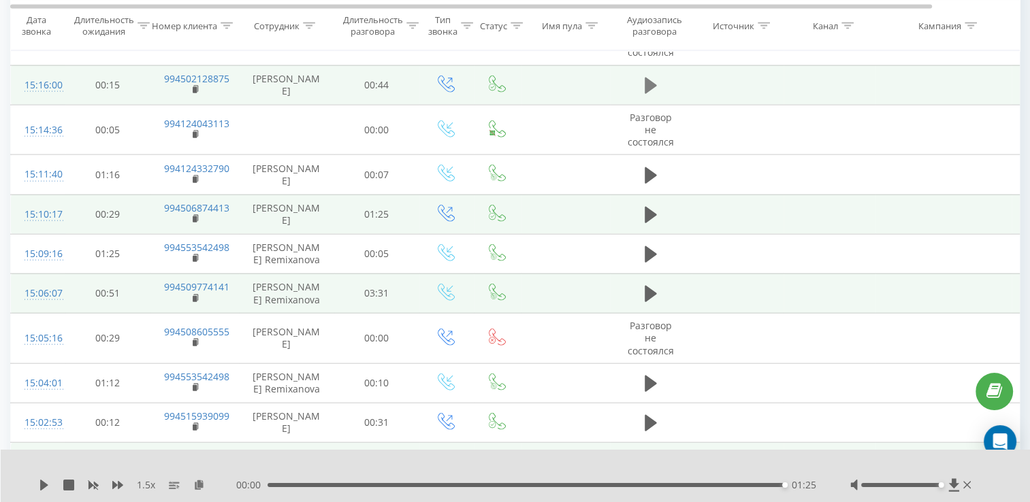
click at [641, 83] on button at bounding box center [650, 86] width 20 height 20
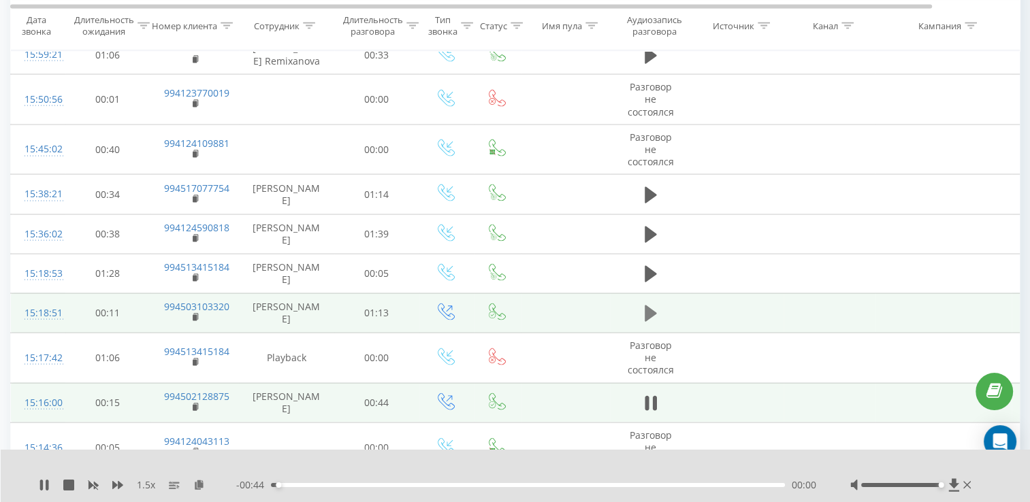
scroll to position [2798, 0]
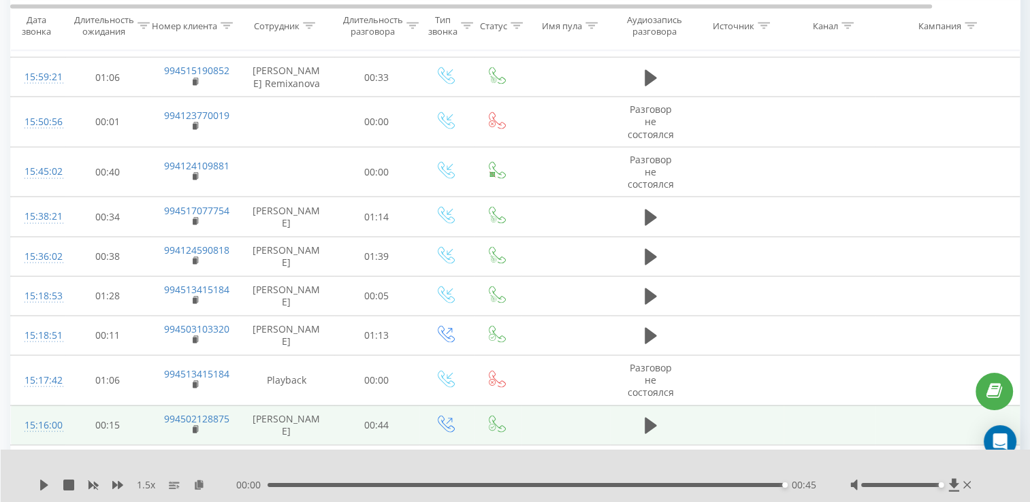
click at [39, 475] on div "1.5 x 00:00 00:45 00:45" at bounding box center [516, 476] width 1030 height 52
click at [46, 495] on div "1.5 x 00:00 00:45 00:45" at bounding box center [516, 476] width 1030 height 52
click at [39, 483] on icon at bounding box center [44, 485] width 11 height 11
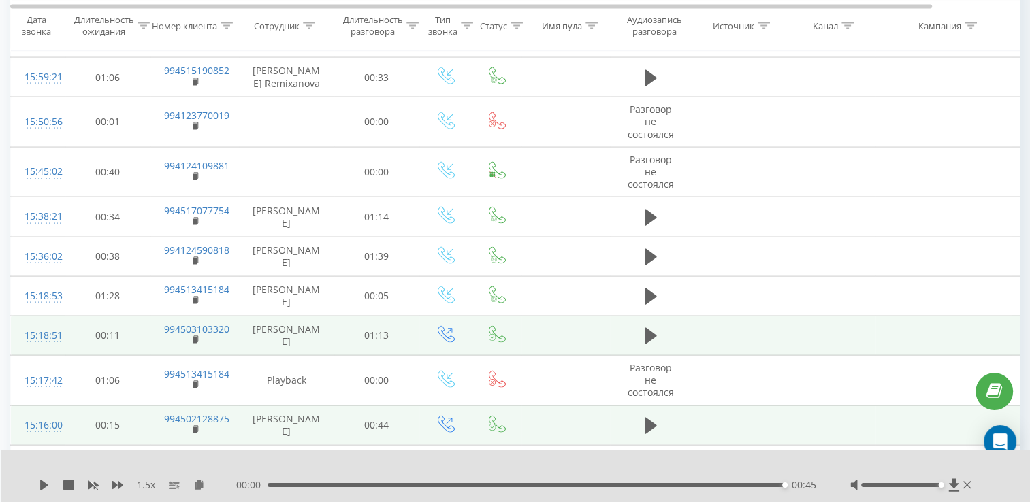
click at [638, 325] on td at bounding box center [651, 335] width 82 height 39
click at [651, 328] on icon at bounding box center [650, 336] width 12 height 16
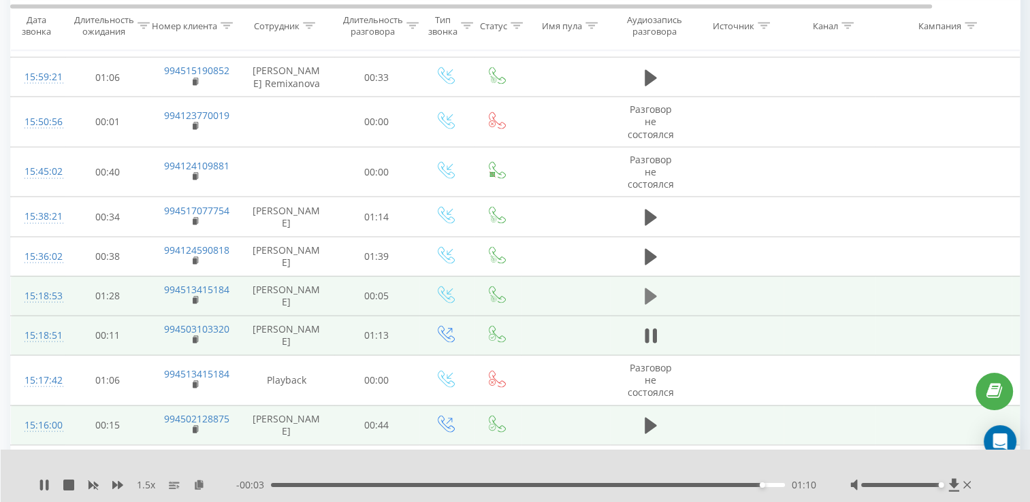
click at [651, 294] on icon at bounding box center [650, 296] width 12 height 19
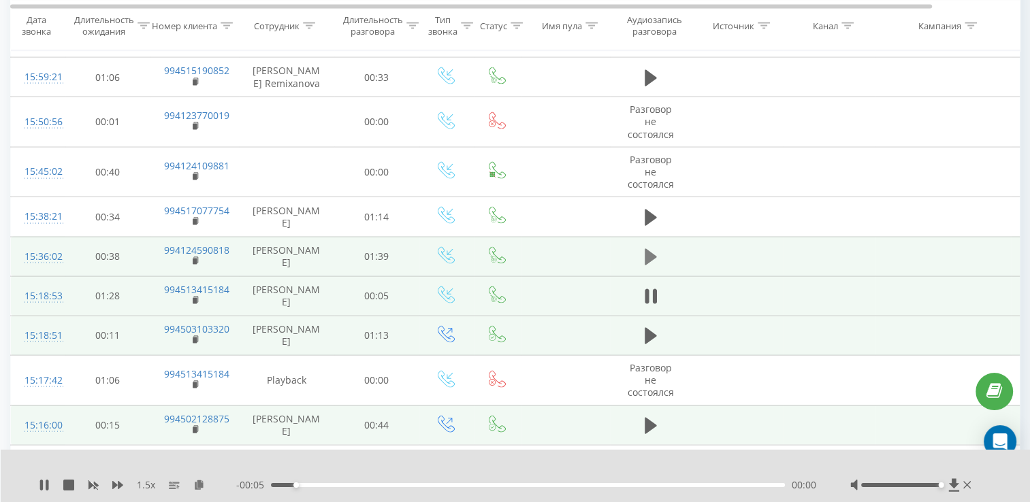
click at [656, 249] on icon at bounding box center [650, 257] width 12 height 19
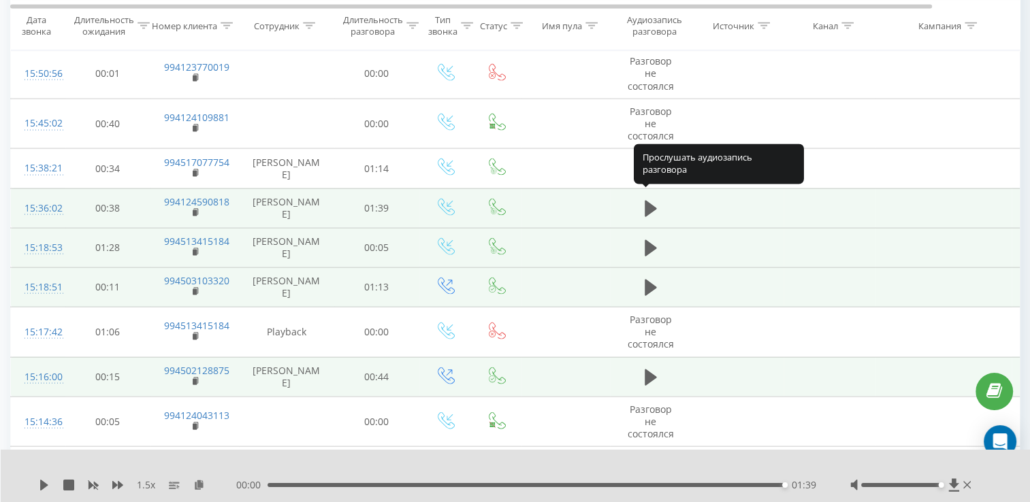
scroll to position [2866, 0]
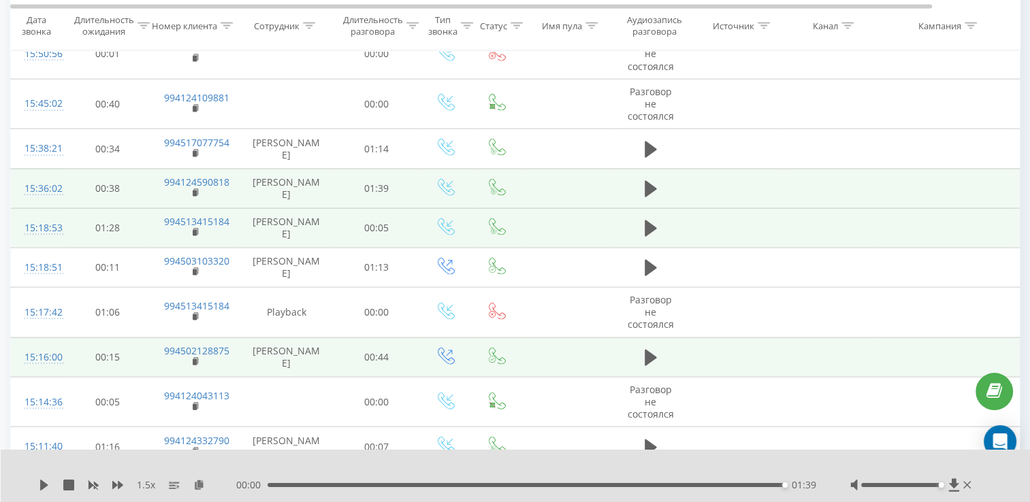
click at [670, 491] on div "00:00 01:39 01:39" at bounding box center [526, 485] width 580 height 14
click at [648, 486] on div "01:13" at bounding box center [528, 485] width 514 height 4
click at [38, 484] on div "1.5 x - 00:26 01:13 01:13" at bounding box center [516, 476] width 1030 height 52
click at [43, 478] on div "1.5 x" at bounding box center [137, 485] width 197 height 14
click at [43, 480] on icon at bounding box center [44, 485] width 11 height 11
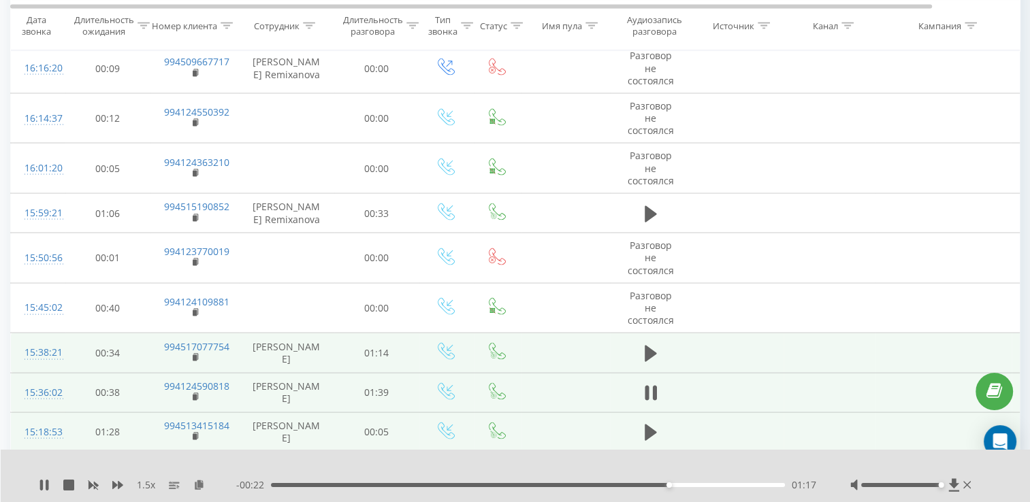
scroll to position [2730, 0]
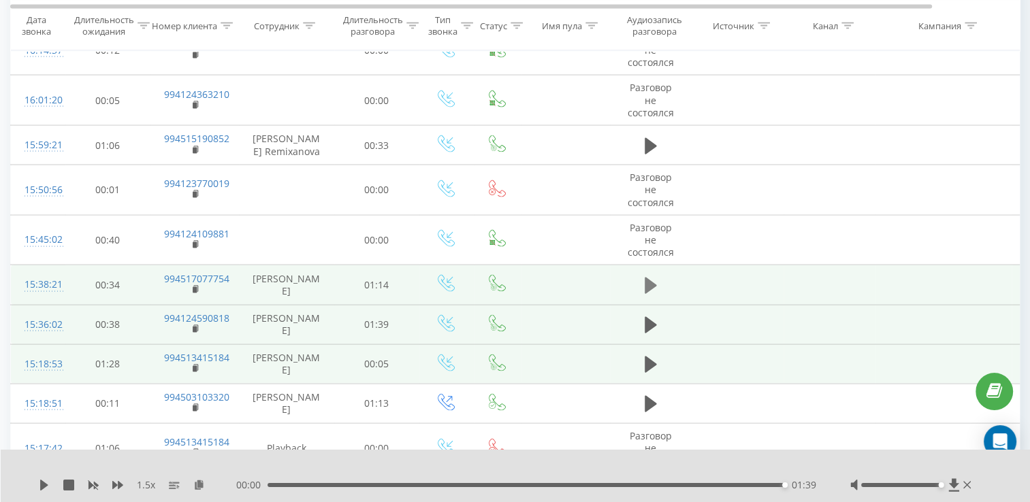
click at [656, 276] on button at bounding box center [650, 286] width 20 height 20
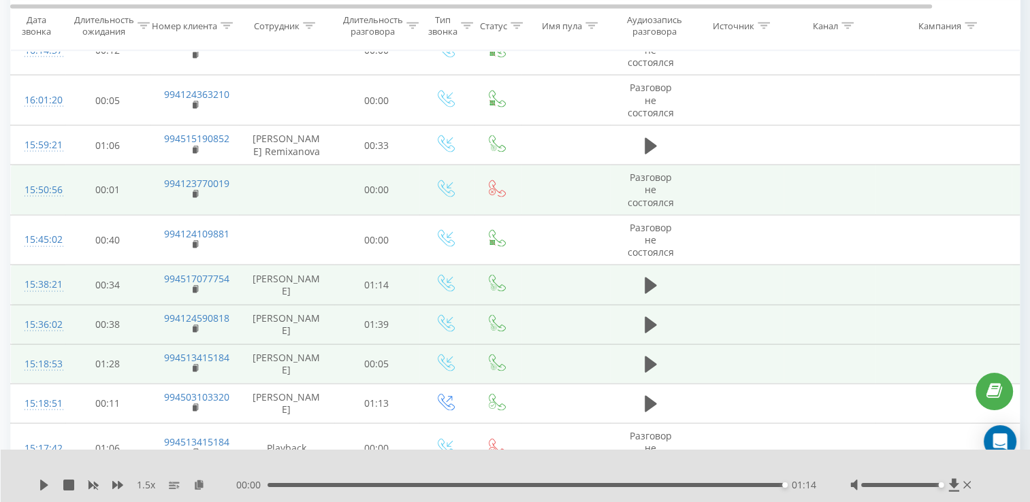
click at [653, 165] on td "Разговор не состоялся" at bounding box center [651, 190] width 82 height 50
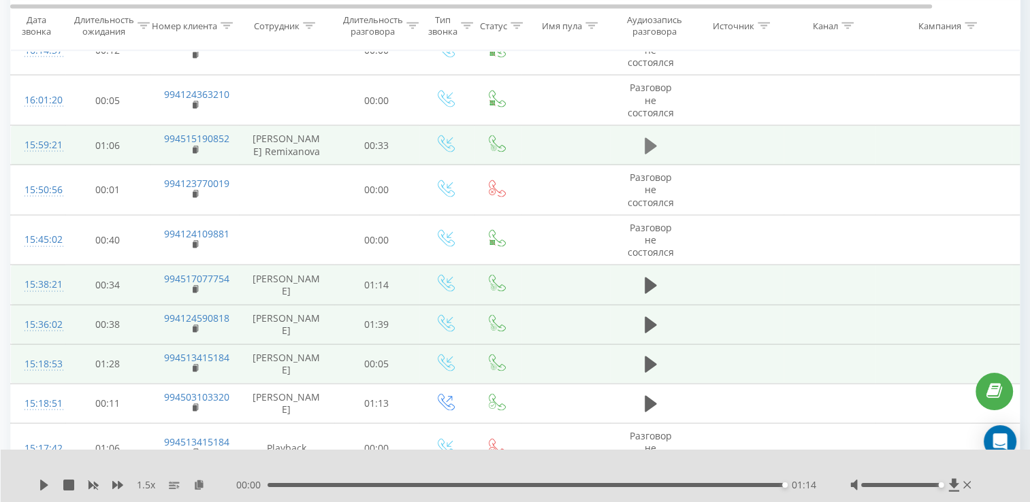
click at [648, 146] on icon at bounding box center [650, 146] width 12 height 19
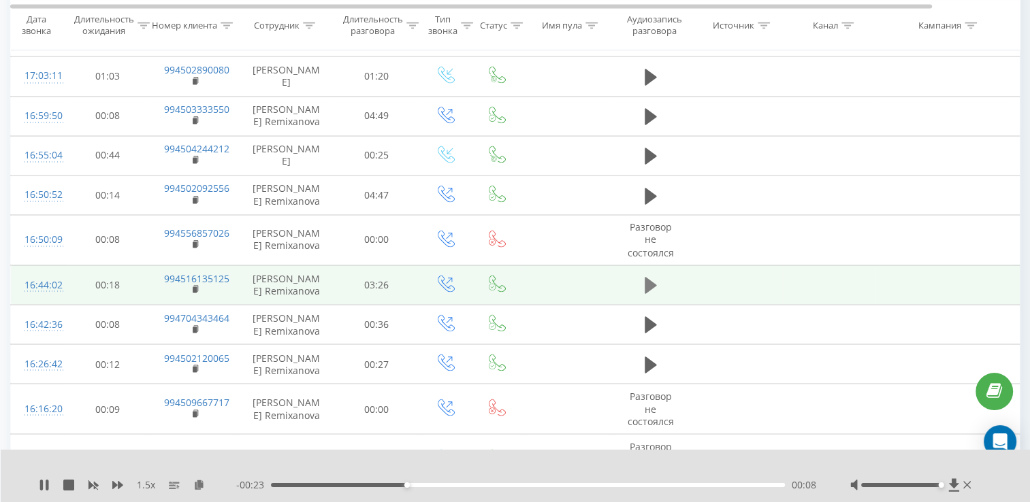
scroll to position [2526, 0]
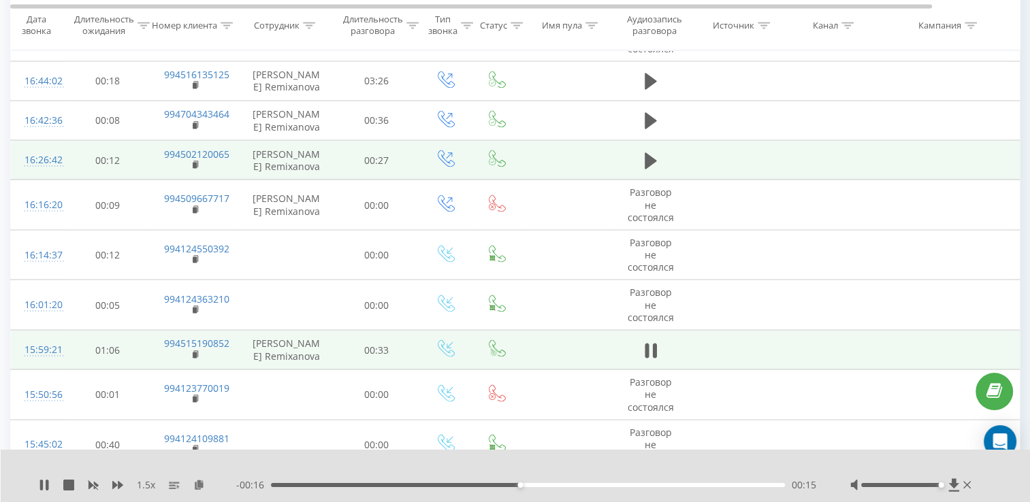
drag, startPoint x: 642, startPoint y: 159, endPoint x: 636, endPoint y: 147, distance: 14.0
click at [642, 159] on button at bounding box center [650, 160] width 20 height 20
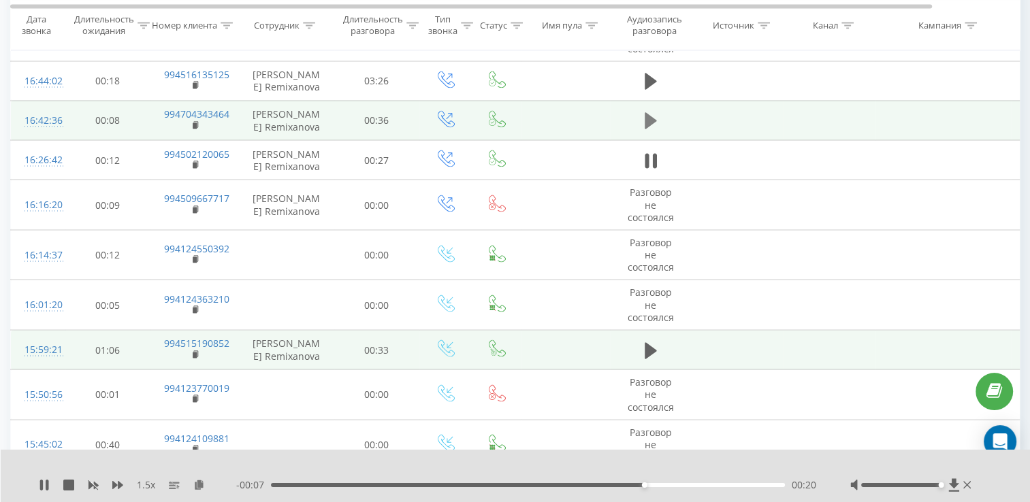
click at [645, 118] on icon at bounding box center [650, 120] width 12 height 16
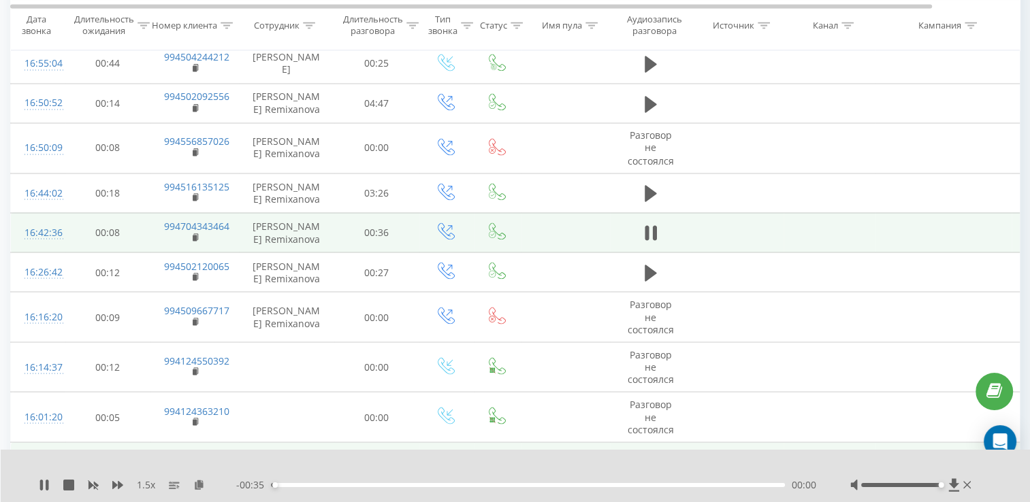
scroll to position [2390, 0]
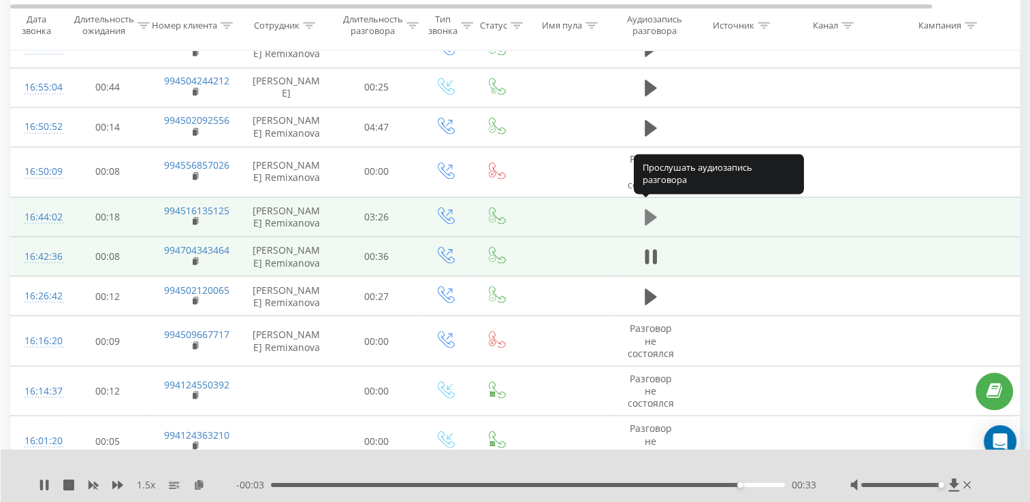
click at [649, 209] on icon at bounding box center [650, 217] width 12 height 16
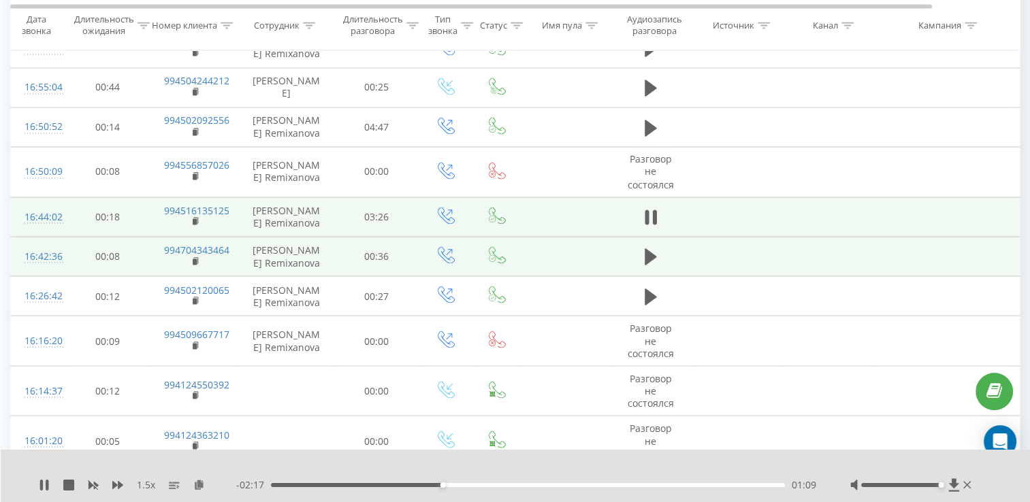
click at [110, 486] on div "1.5 x" at bounding box center [137, 485] width 197 height 14
click at [114, 483] on icon at bounding box center [117, 485] width 11 height 8
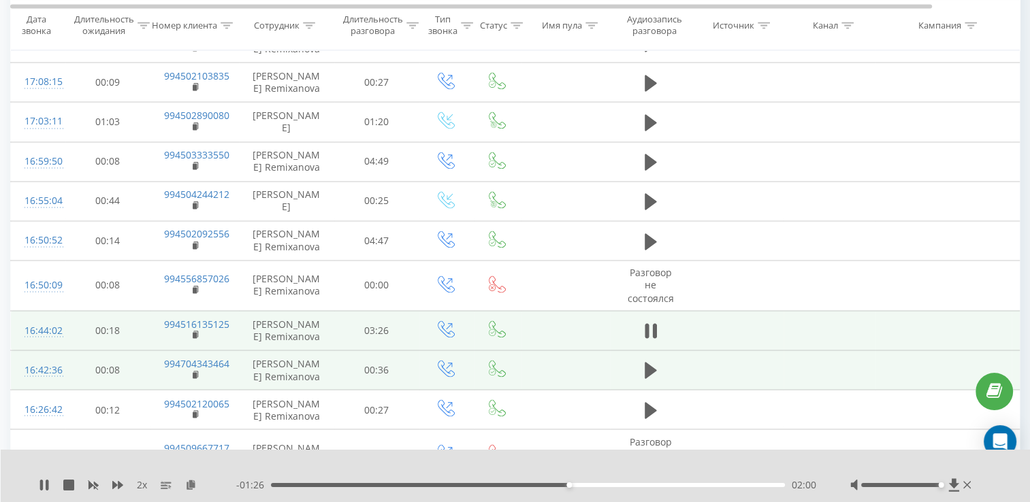
scroll to position [2254, 0]
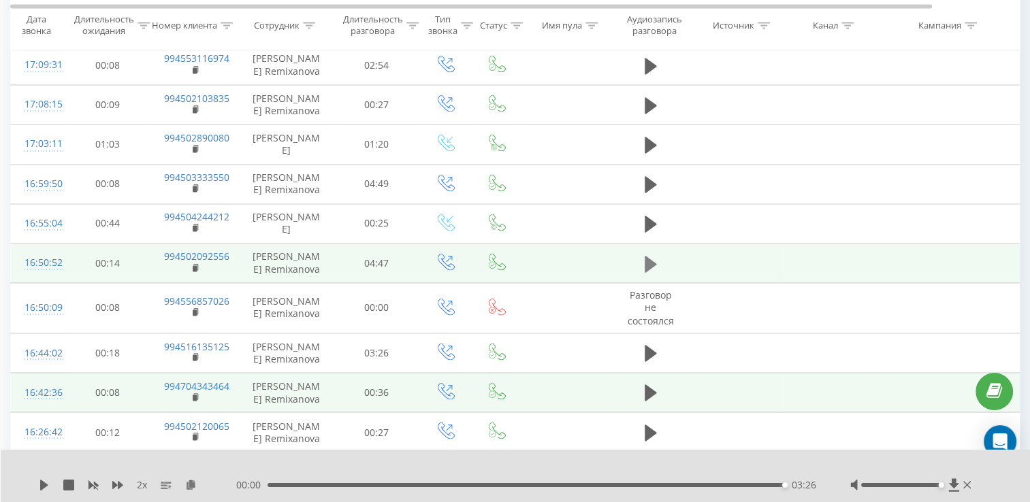
click at [653, 259] on icon at bounding box center [650, 264] width 12 height 19
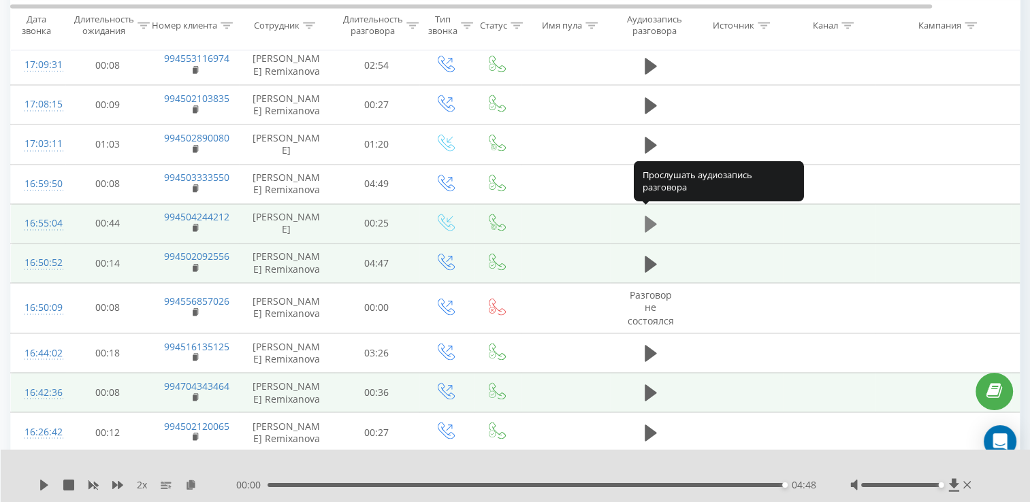
click at [651, 220] on icon at bounding box center [650, 224] width 12 height 16
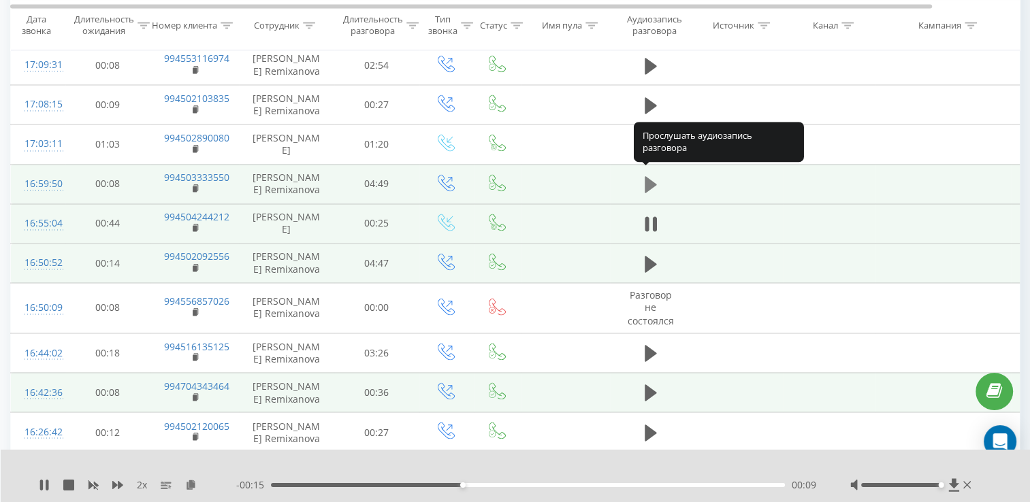
click at [658, 174] on button at bounding box center [650, 184] width 20 height 20
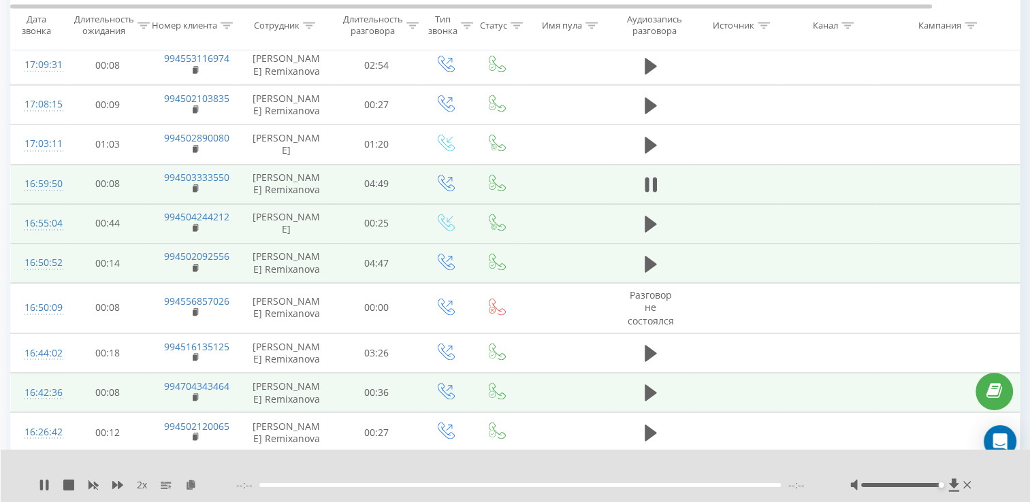
scroll to position [2186, 0]
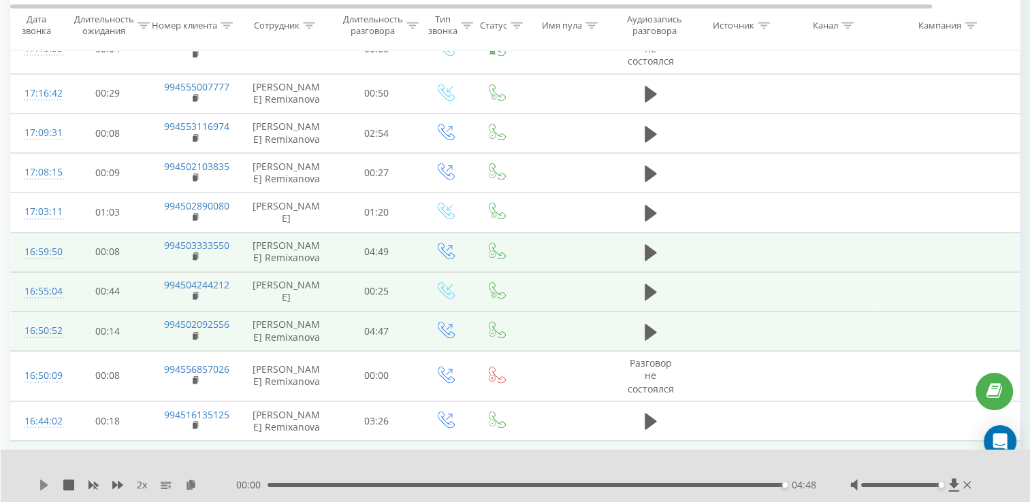
click at [46, 483] on icon at bounding box center [44, 485] width 11 height 11
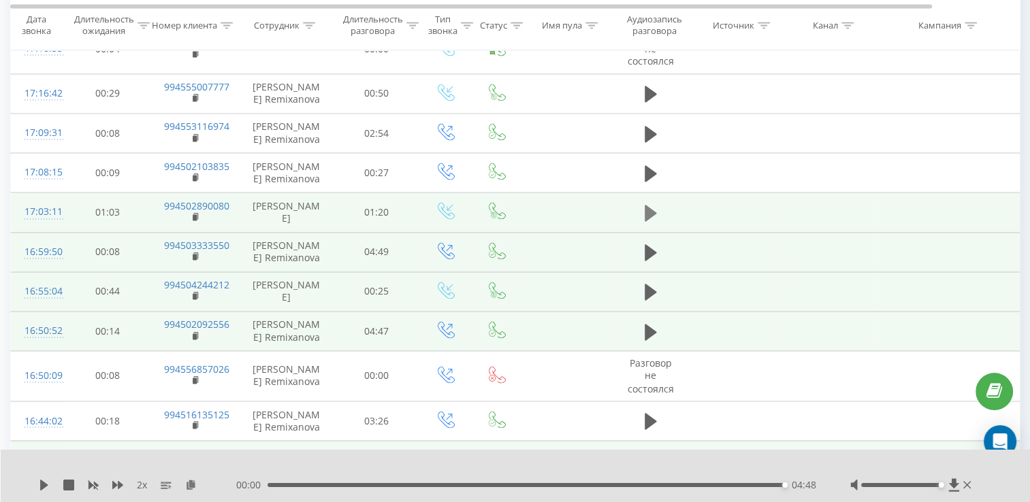
click at [645, 205] on icon at bounding box center [650, 213] width 12 height 16
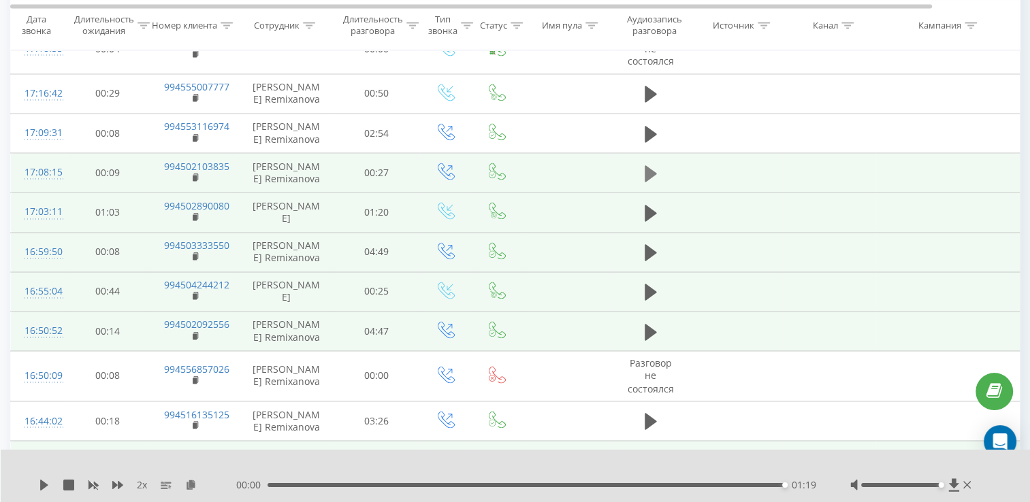
click at [651, 176] on icon at bounding box center [650, 173] width 12 height 19
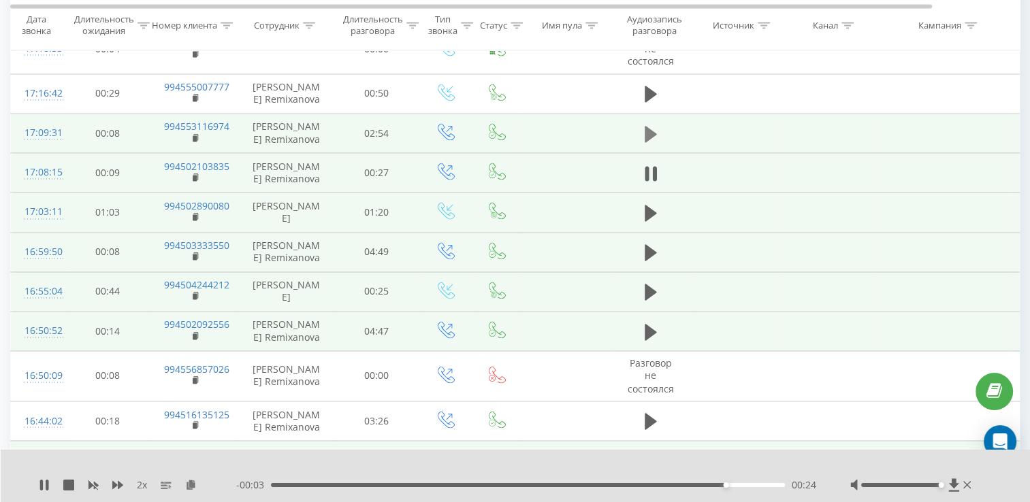
click at [654, 128] on icon at bounding box center [650, 133] width 12 height 16
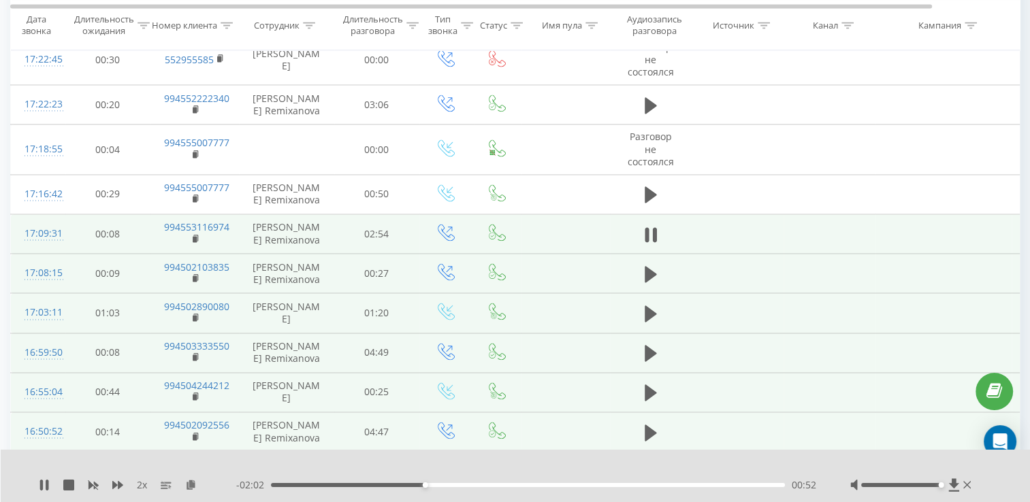
scroll to position [2085, 0]
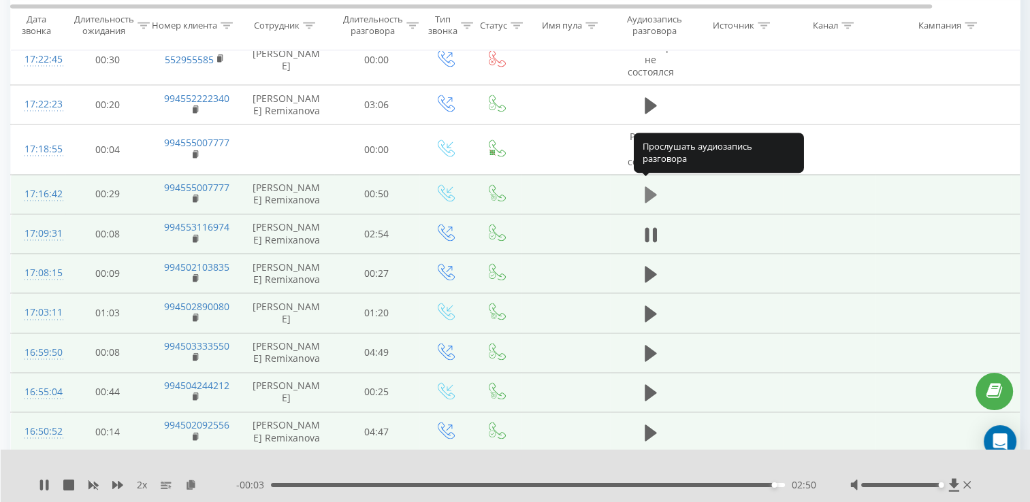
click at [652, 186] on icon at bounding box center [650, 194] width 12 height 16
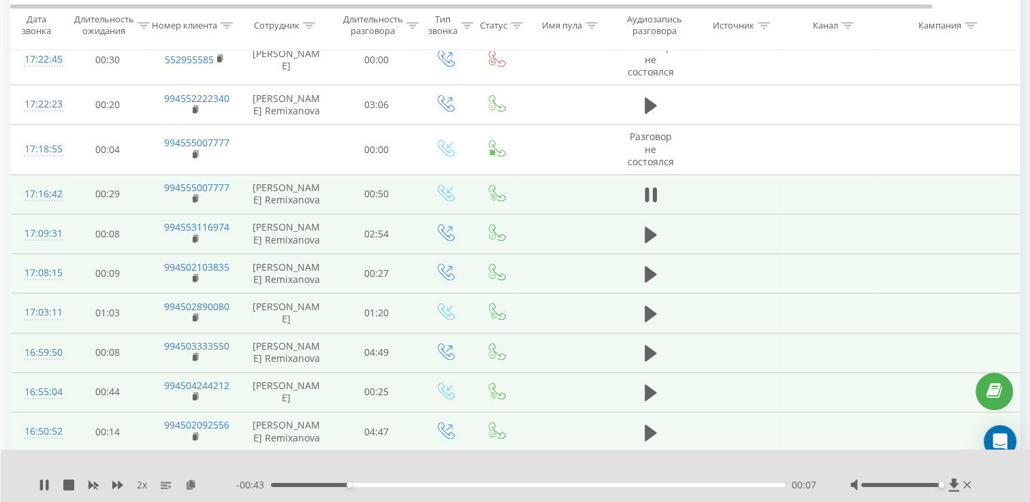
click at [652, 187] on icon at bounding box center [654, 194] width 4 height 15
click at [42, 483] on icon at bounding box center [44, 485] width 8 height 11
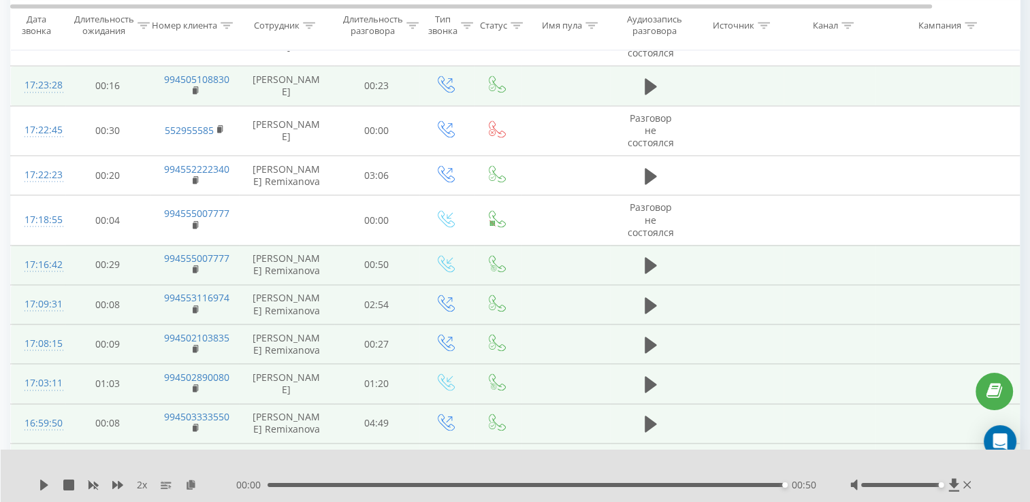
scroll to position [1949, 0]
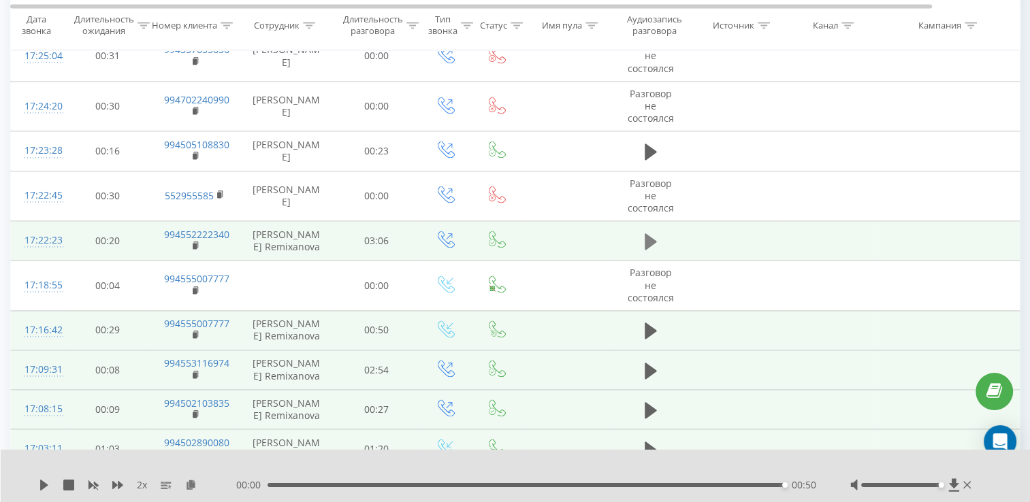
click at [654, 238] on icon at bounding box center [650, 241] width 12 height 19
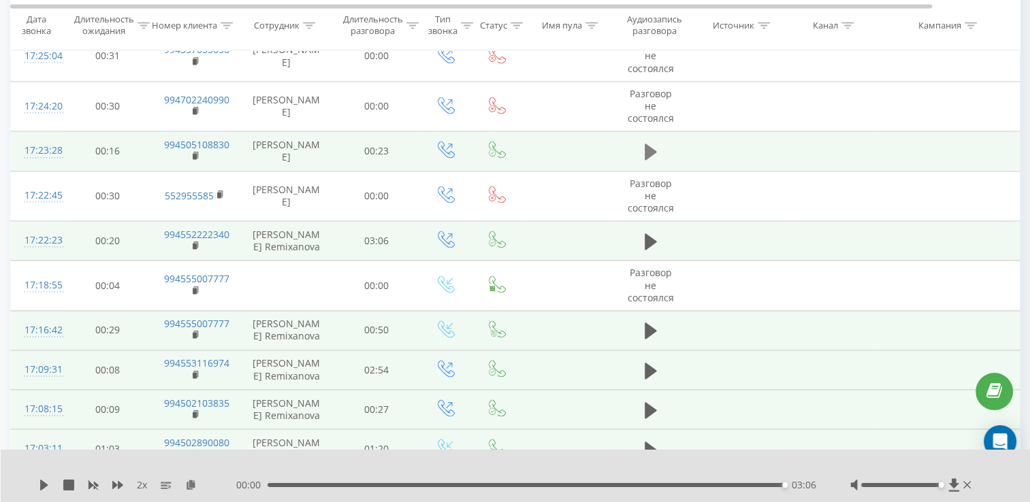
click at [645, 152] on icon at bounding box center [650, 152] width 12 height 16
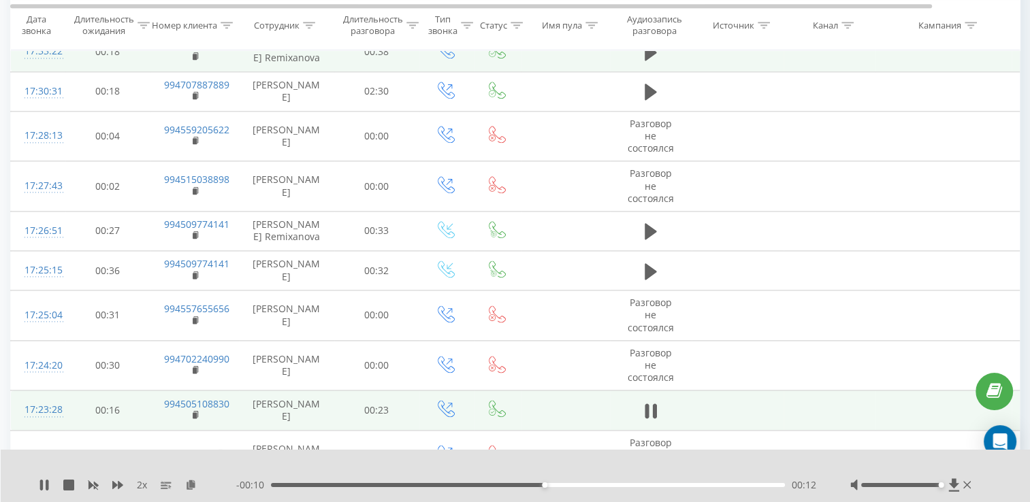
scroll to position [1677, 0]
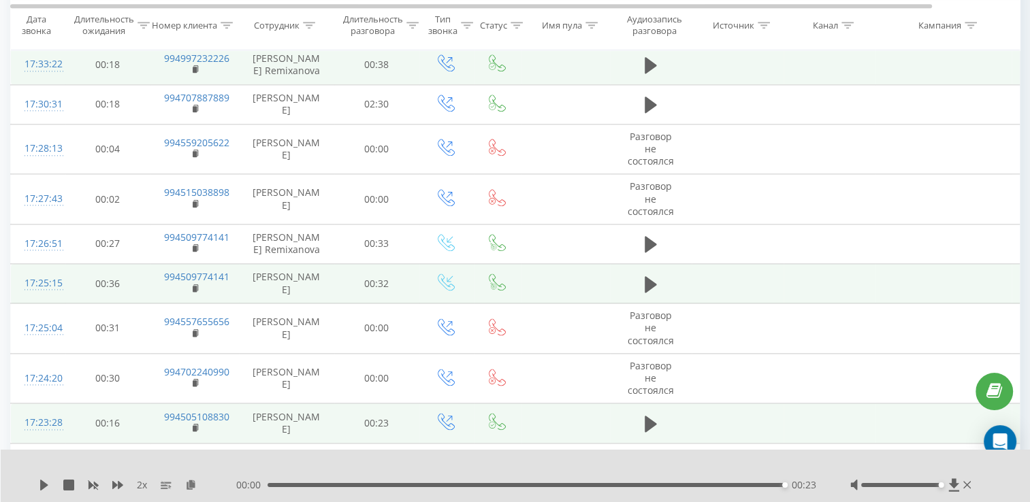
click at [785, 264] on td at bounding box center [829, 283] width 92 height 39
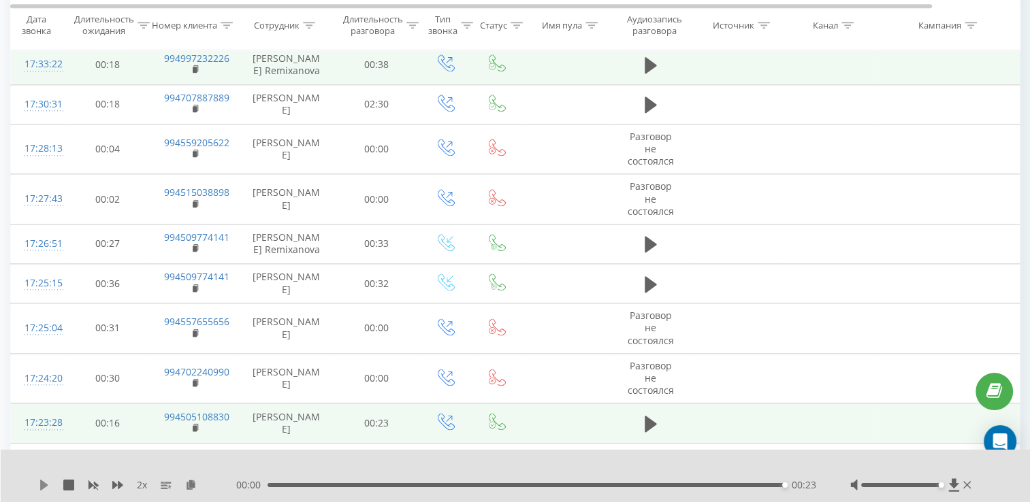
click at [41, 484] on icon at bounding box center [44, 485] width 8 height 11
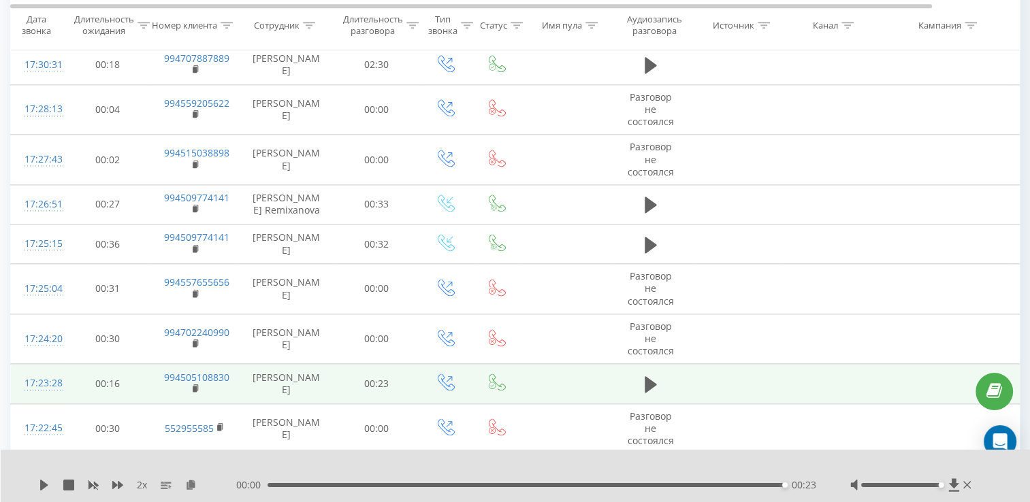
scroll to position [1881, 0]
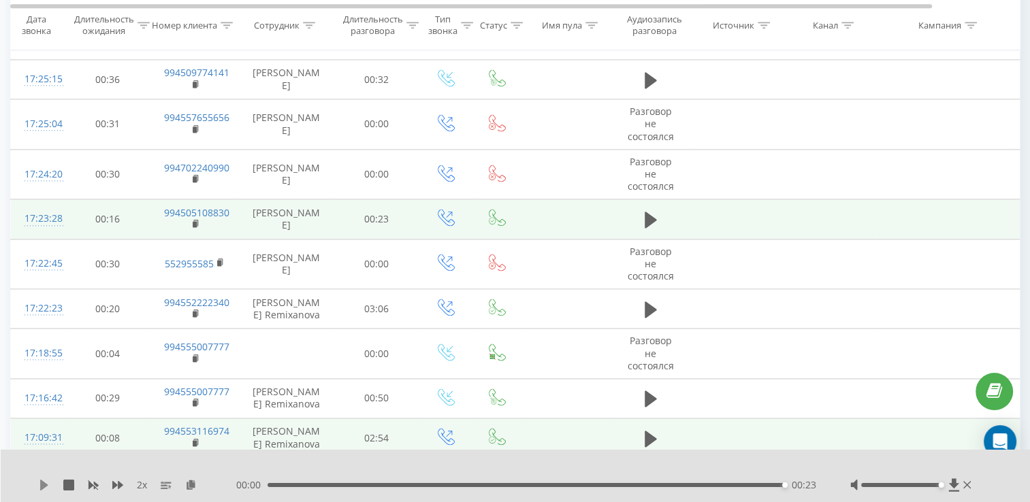
click at [44, 485] on icon at bounding box center [44, 485] width 8 height 11
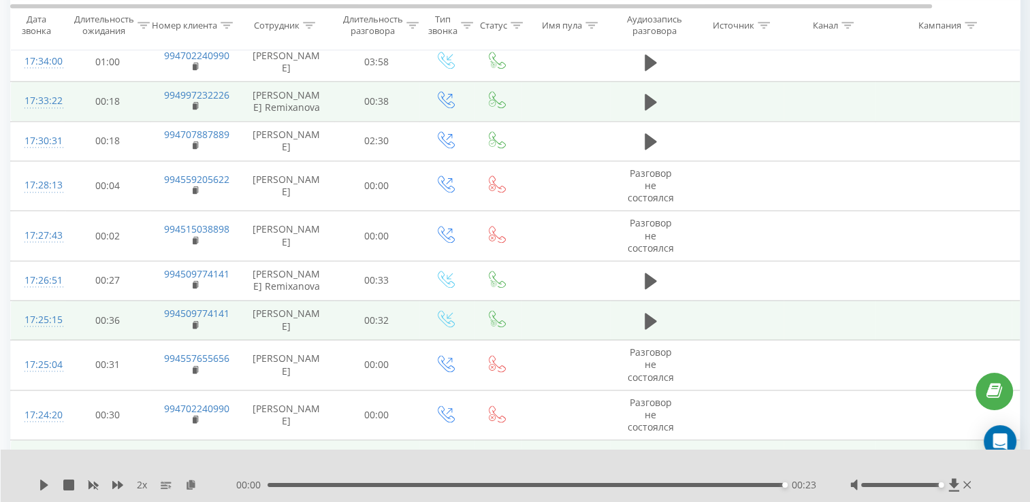
scroll to position [1609, 0]
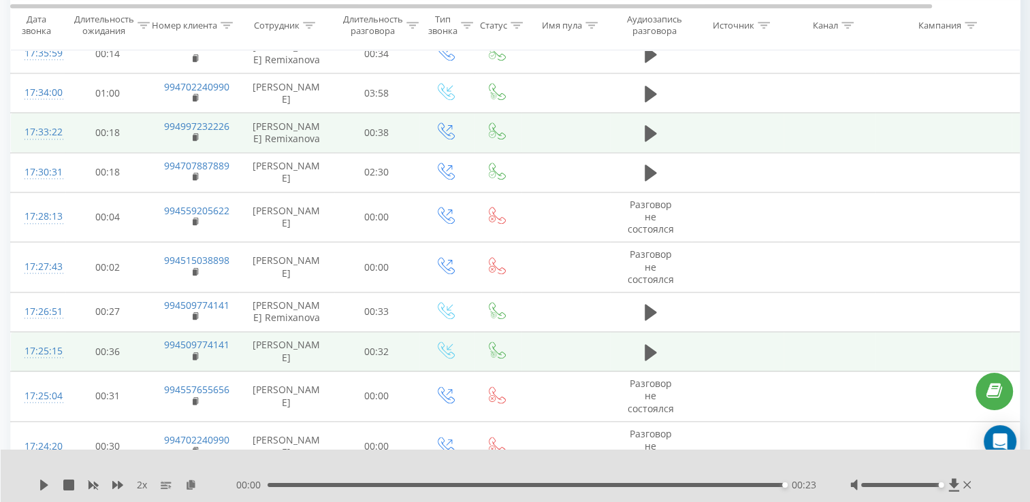
click at [638, 343] on td at bounding box center [651, 351] width 82 height 39
click at [642, 342] on button at bounding box center [650, 352] width 20 height 20
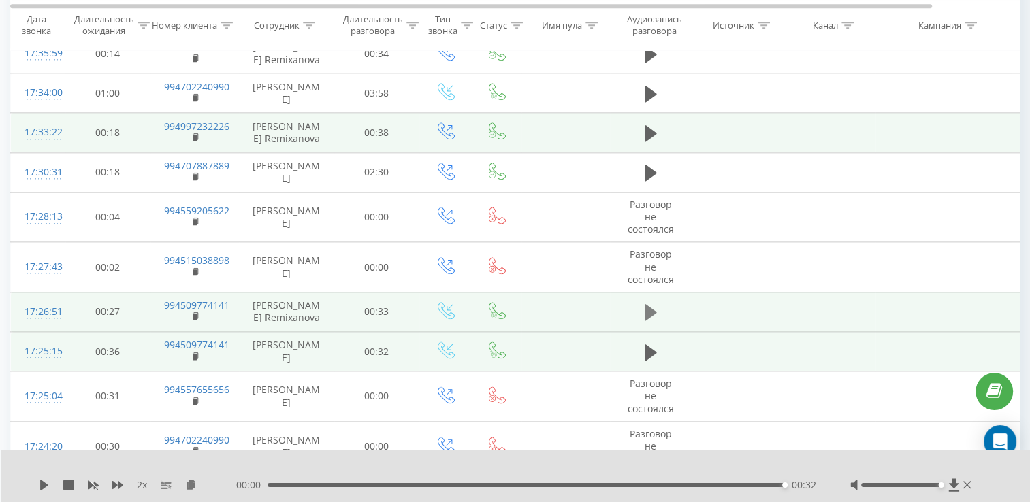
click at [651, 316] on icon at bounding box center [650, 312] width 12 height 19
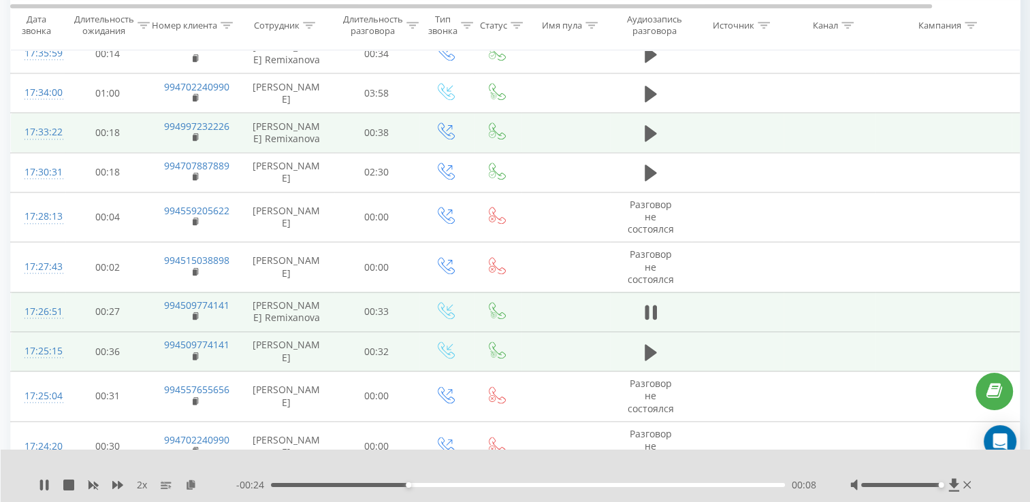
click at [651, 316] on icon at bounding box center [650, 312] width 12 height 19
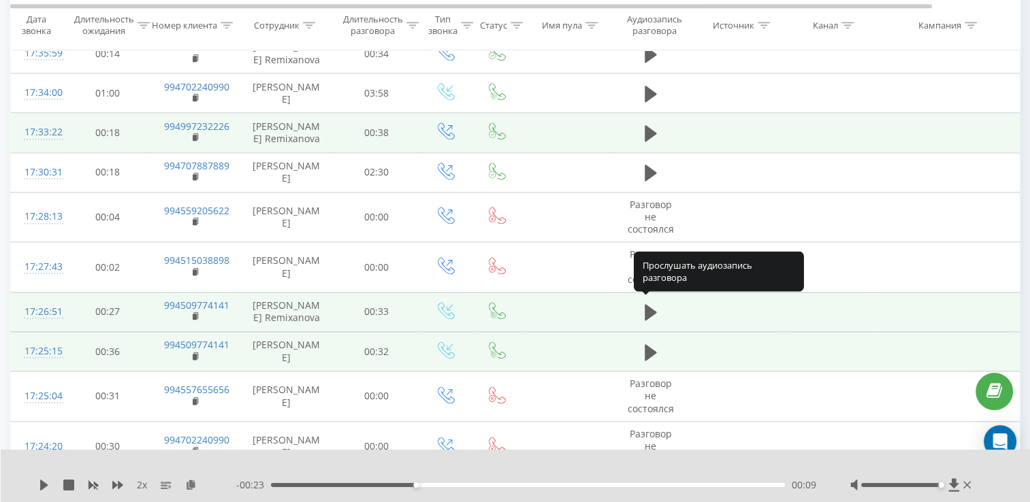
click at [651, 316] on icon at bounding box center [650, 312] width 12 height 19
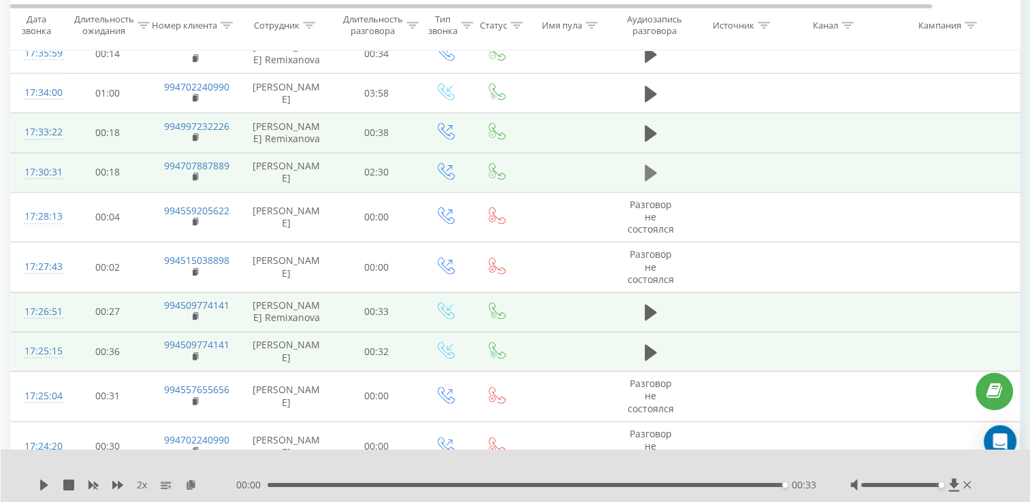
click at [652, 167] on icon at bounding box center [650, 173] width 12 height 16
click at [647, 169] on icon at bounding box center [646, 172] width 4 height 15
click at [41, 483] on icon at bounding box center [44, 485] width 8 height 11
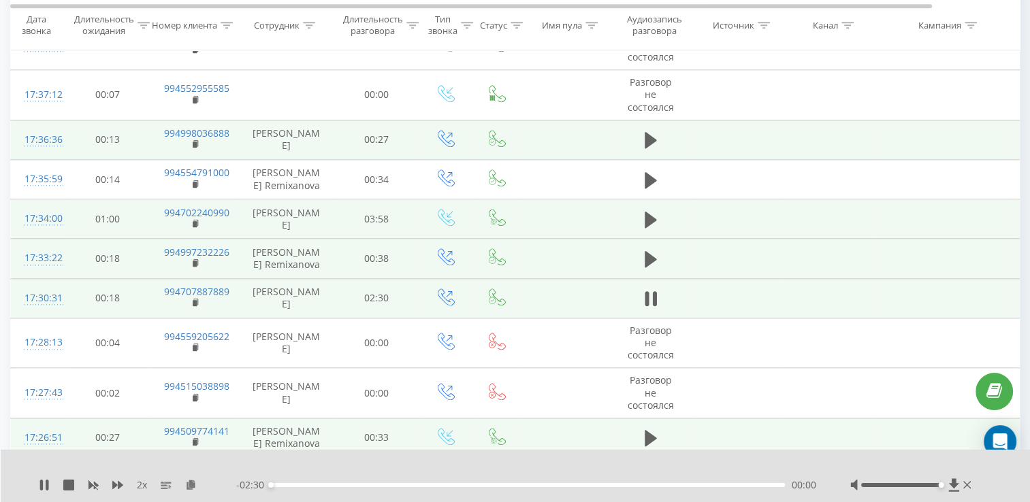
scroll to position [1473, 0]
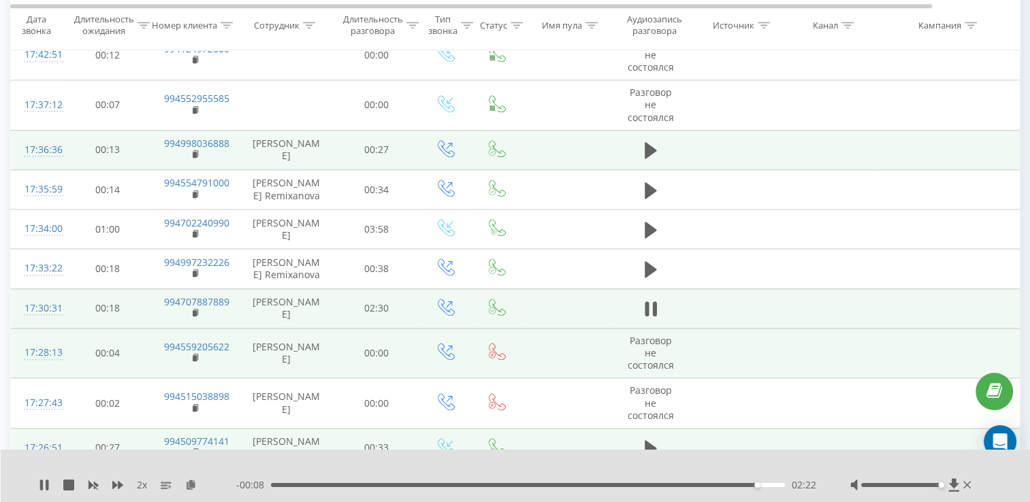
drag, startPoint x: 649, startPoint y: 263, endPoint x: 530, endPoint y: 330, distance: 136.2
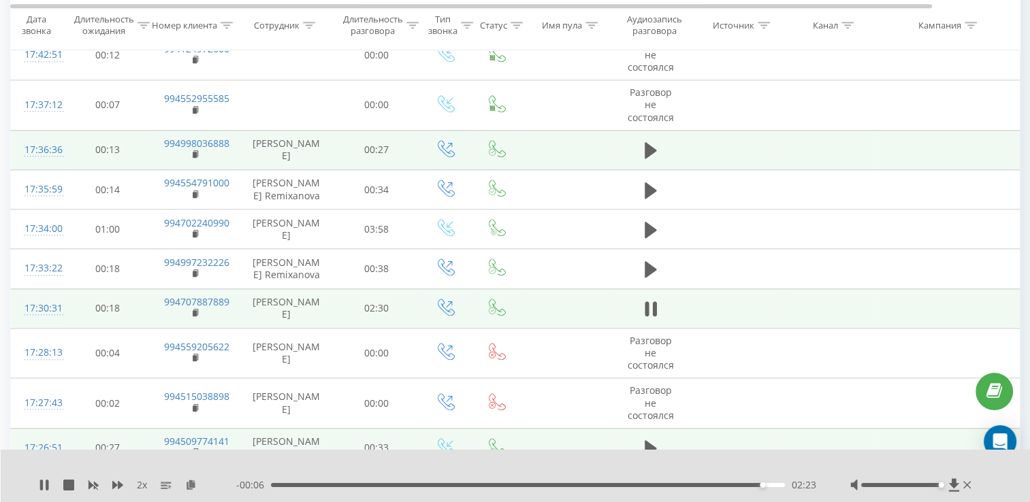
click at [301, 487] on div "- 00:06 02:23 02:23" at bounding box center [526, 485] width 580 height 14
click at [295, 487] on div "02:25" at bounding box center [528, 485] width 514 height 4
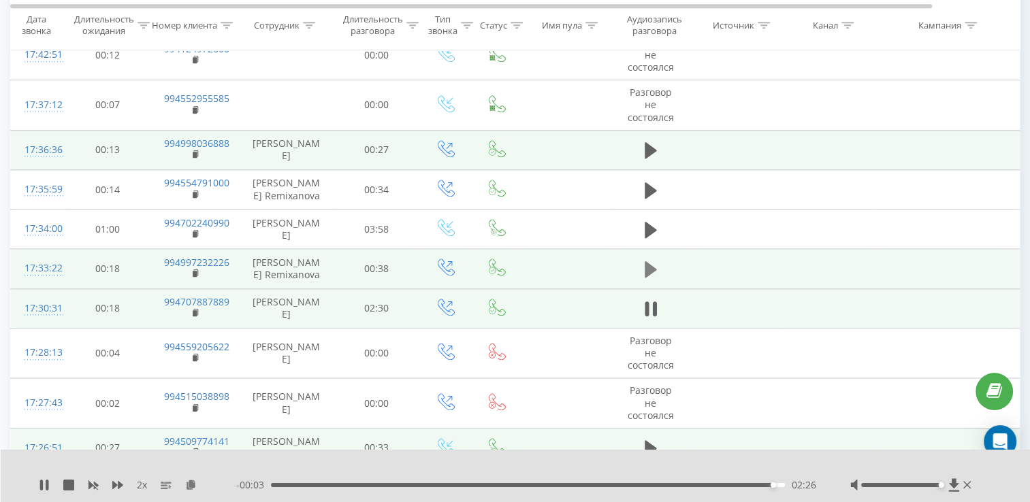
click at [645, 265] on icon at bounding box center [650, 269] width 12 height 16
click at [261, 481] on span "00:00" at bounding box center [251, 485] width 31 height 14
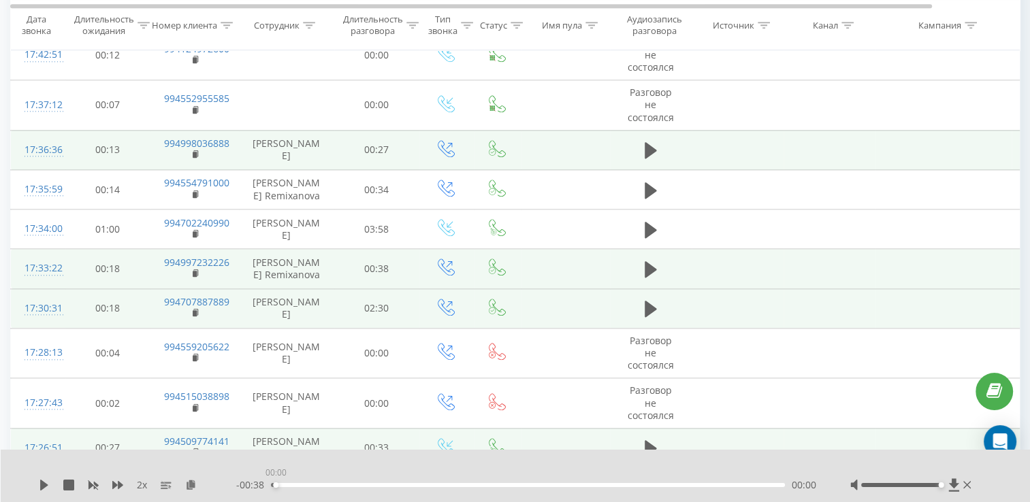
click at [272, 486] on div "00:00" at bounding box center [528, 485] width 514 height 4
click at [48, 483] on icon at bounding box center [44, 485] width 11 height 11
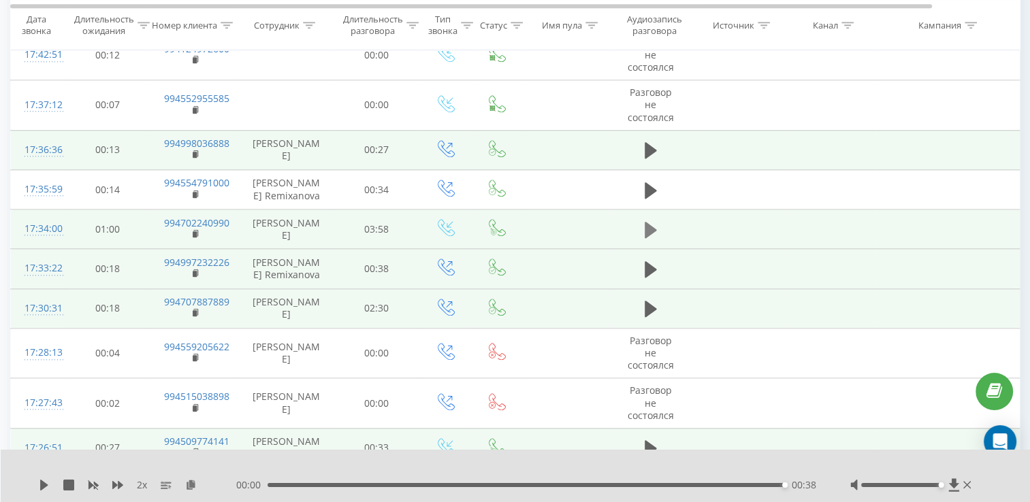
click at [655, 225] on icon at bounding box center [650, 230] width 12 height 16
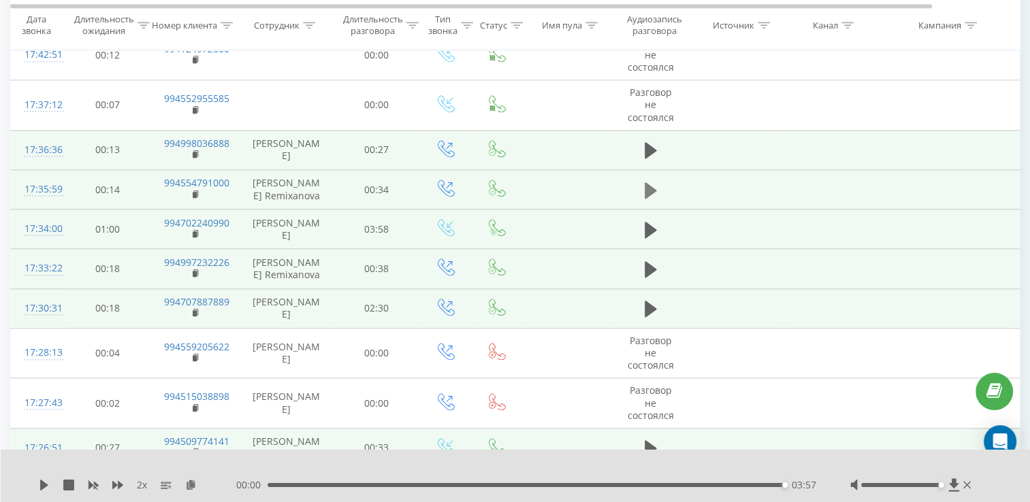
click at [651, 191] on icon at bounding box center [650, 190] width 12 height 19
click at [649, 181] on icon at bounding box center [650, 190] width 12 height 19
click at [642, 148] on button at bounding box center [650, 150] width 20 height 20
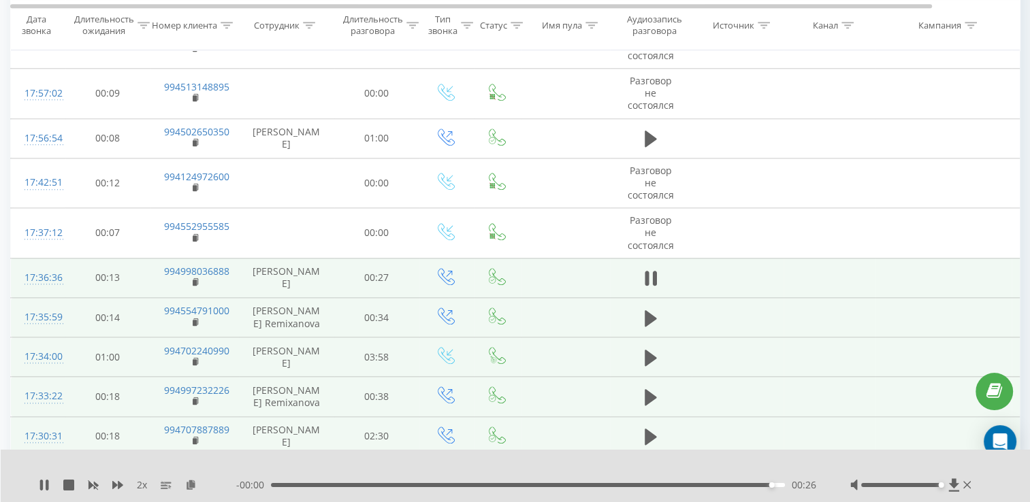
scroll to position [1337, 0]
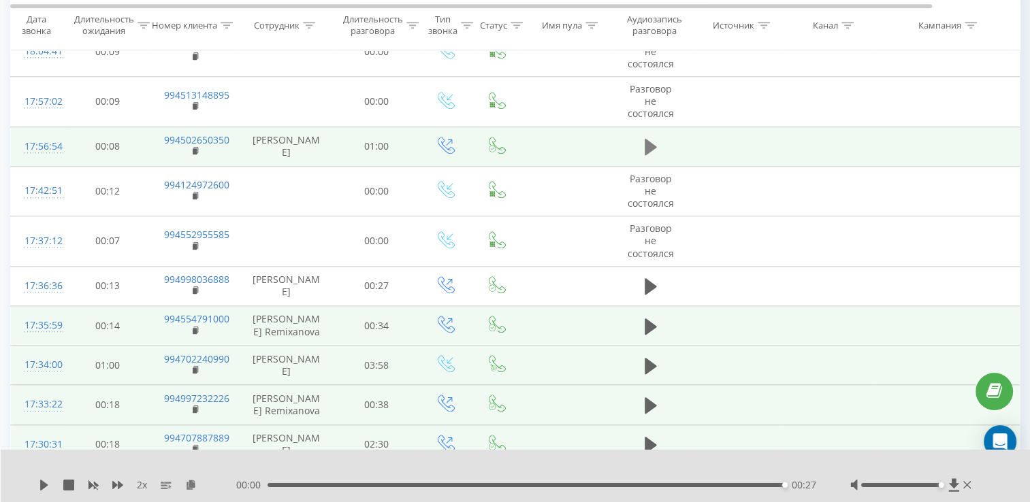
click at [649, 146] on icon at bounding box center [650, 147] width 12 height 16
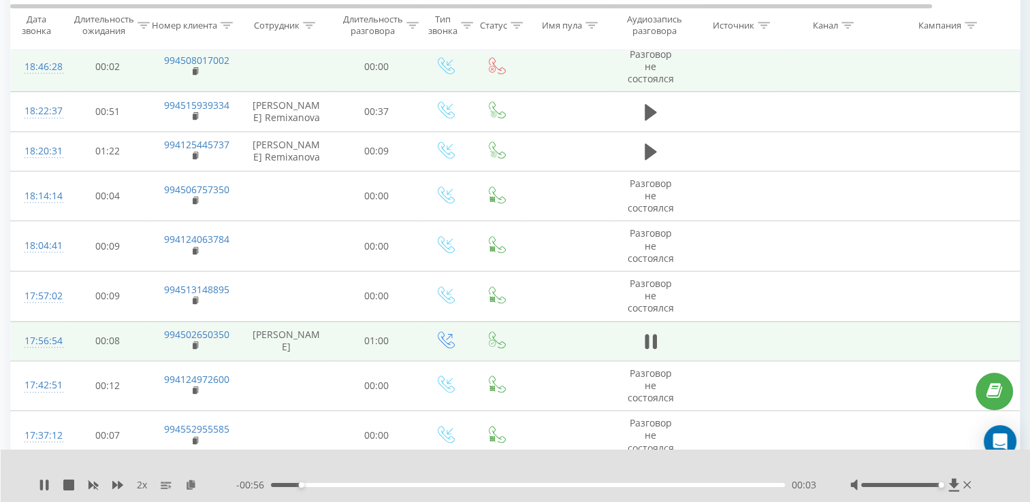
scroll to position [1132, 0]
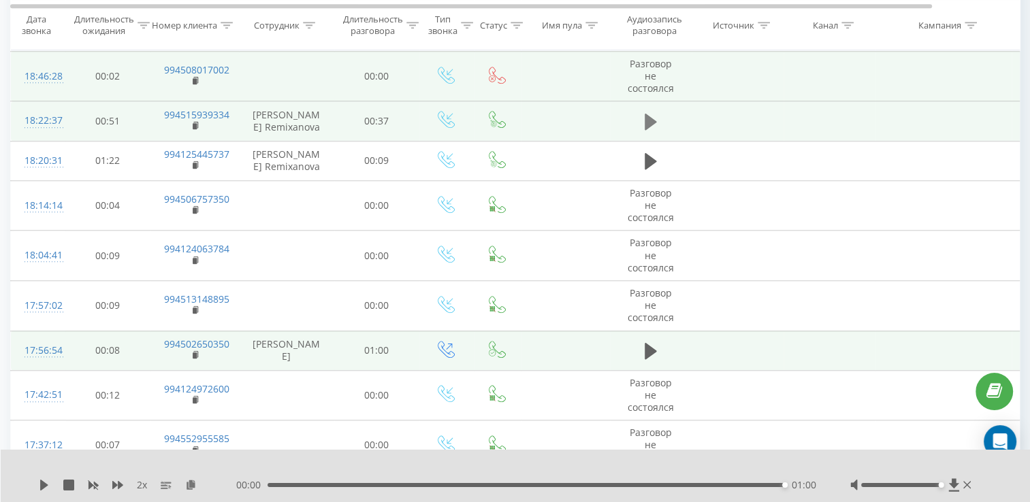
click at [655, 116] on icon at bounding box center [650, 121] width 12 height 19
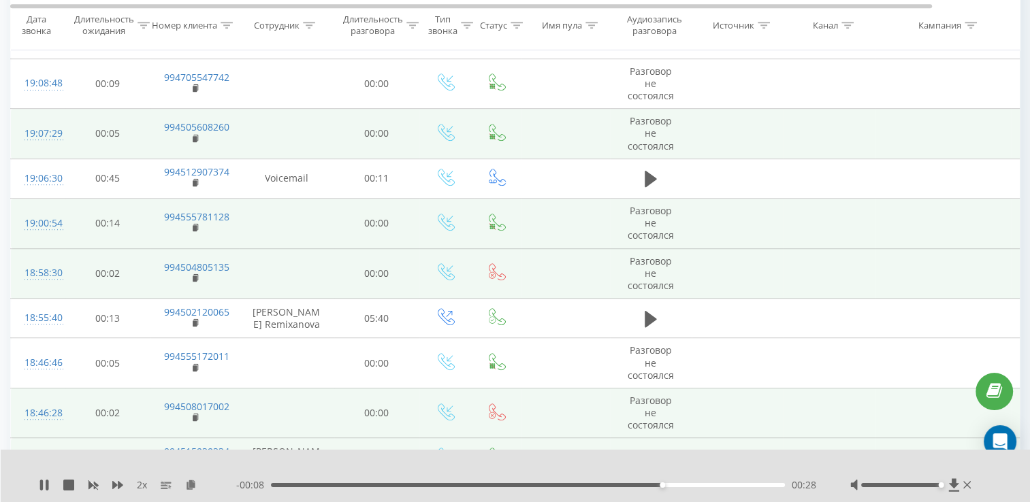
scroll to position [860, 0]
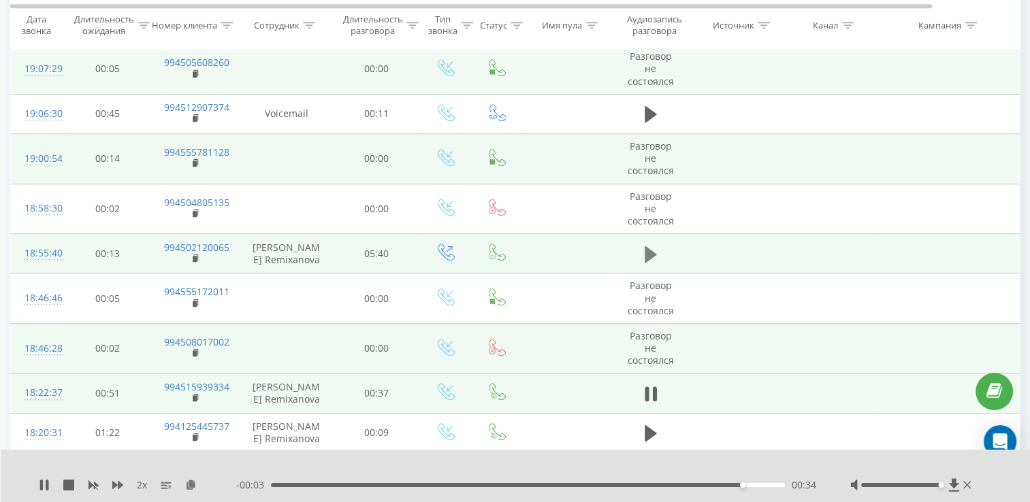
click at [653, 252] on icon at bounding box center [650, 254] width 12 height 16
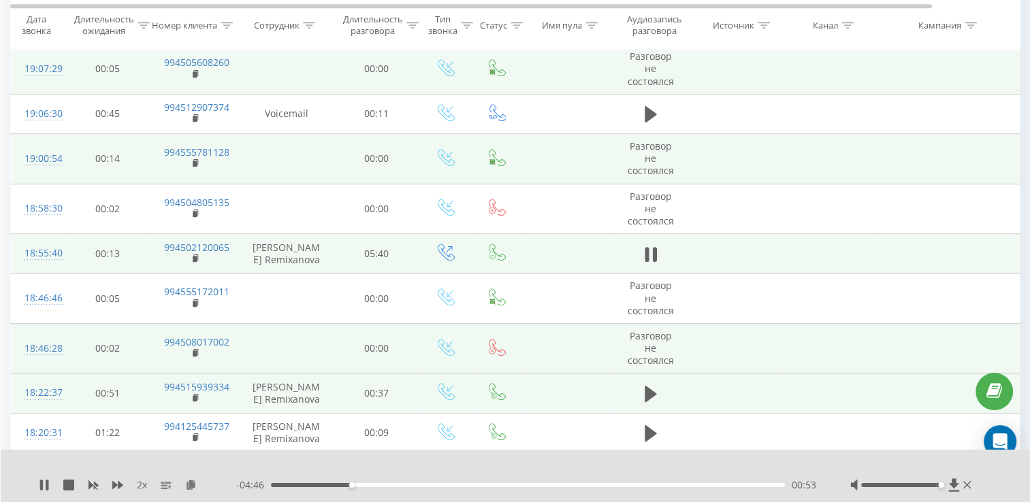
click at [108, 483] on div "2 x" at bounding box center [137, 485] width 197 height 14
click at [115, 483] on icon at bounding box center [117, 485] width 11 height 8
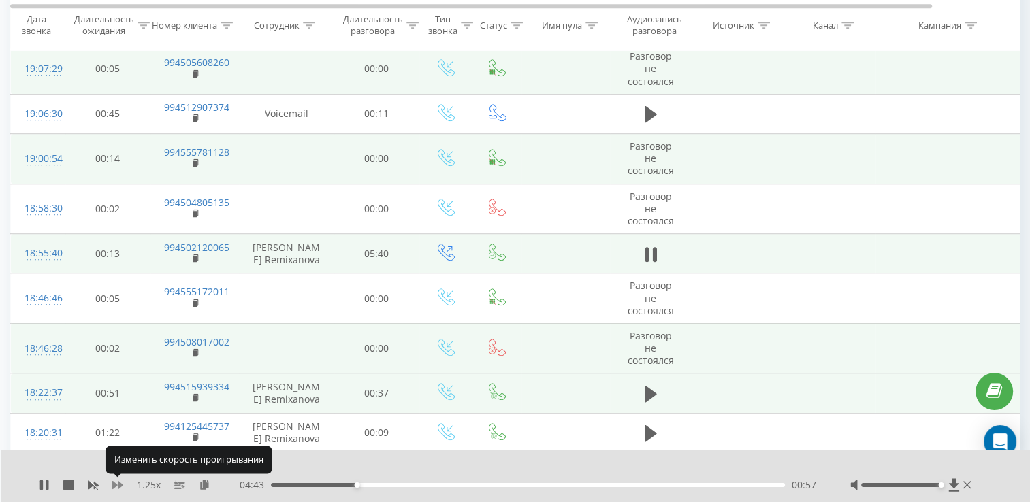
click at [115, 483] on icon at bounding box center [117, 485] width 11 height 8
